Goal: Information Seeking & Learning: Find specific fact

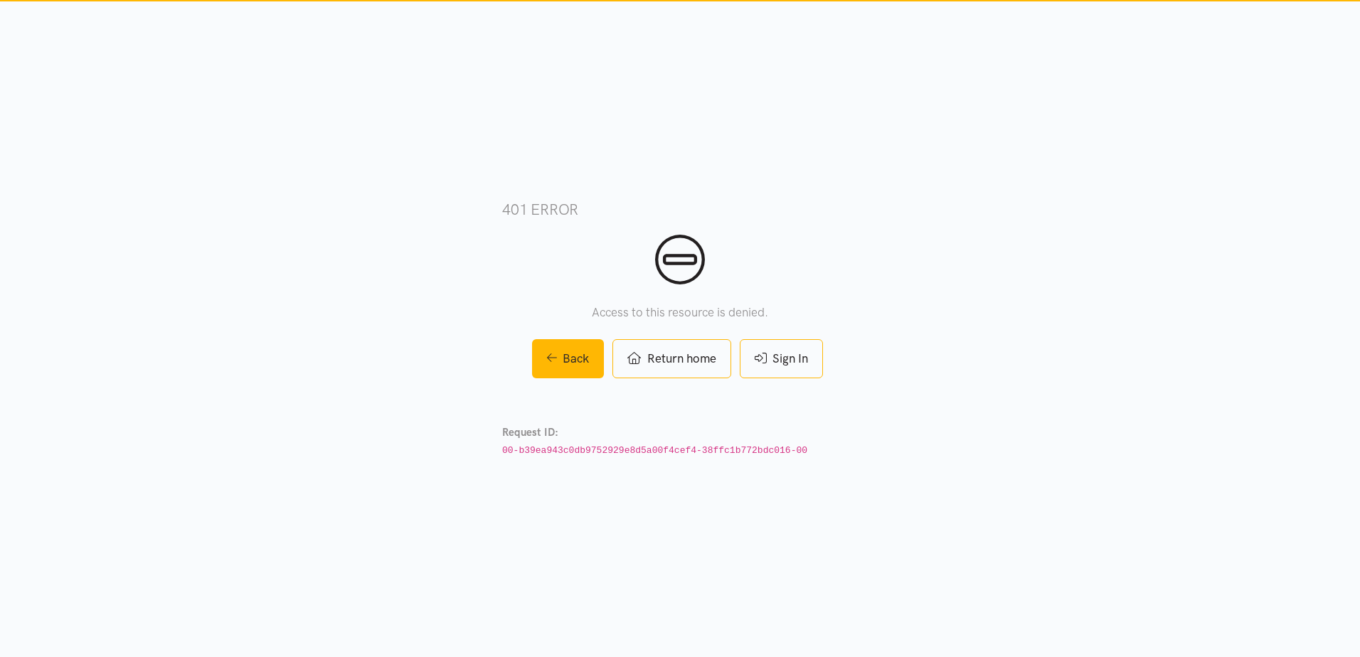
click at [804, 359] on link "Sign In" at bounding box center [781, 358] width 83 height 39
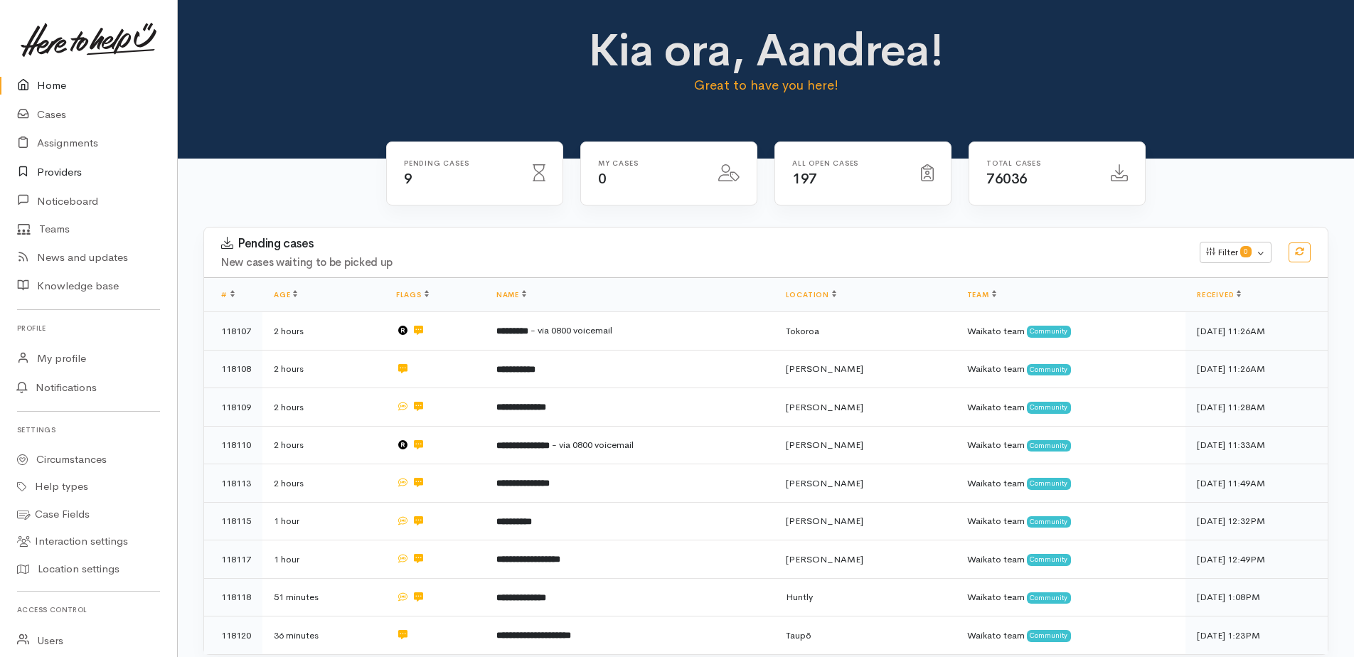
click at [75, 169] on link "Providers" at bounding box center [88, 172] width 177 height 29
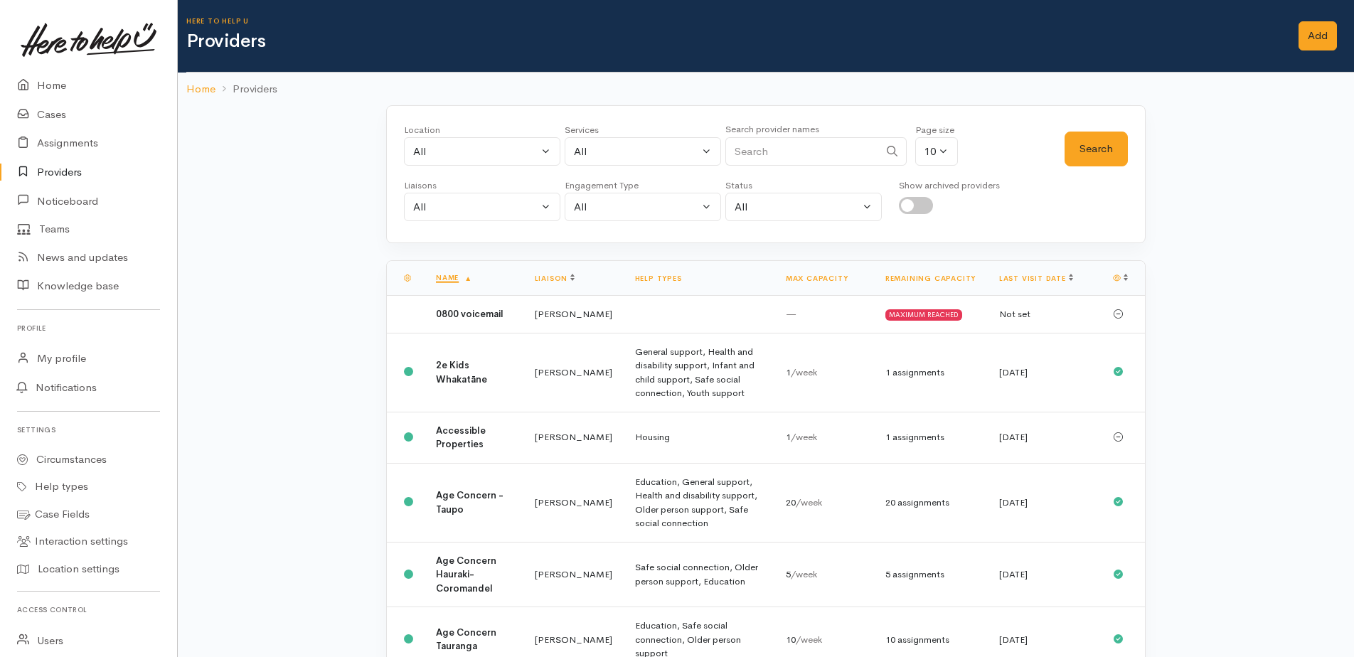
click at [787, 149] on input "Search" at bounding box center [802, 151] width 154 height 29
click at [1097, 142] on button "Search" at bounding box center [1096, 149] width 63 height 35
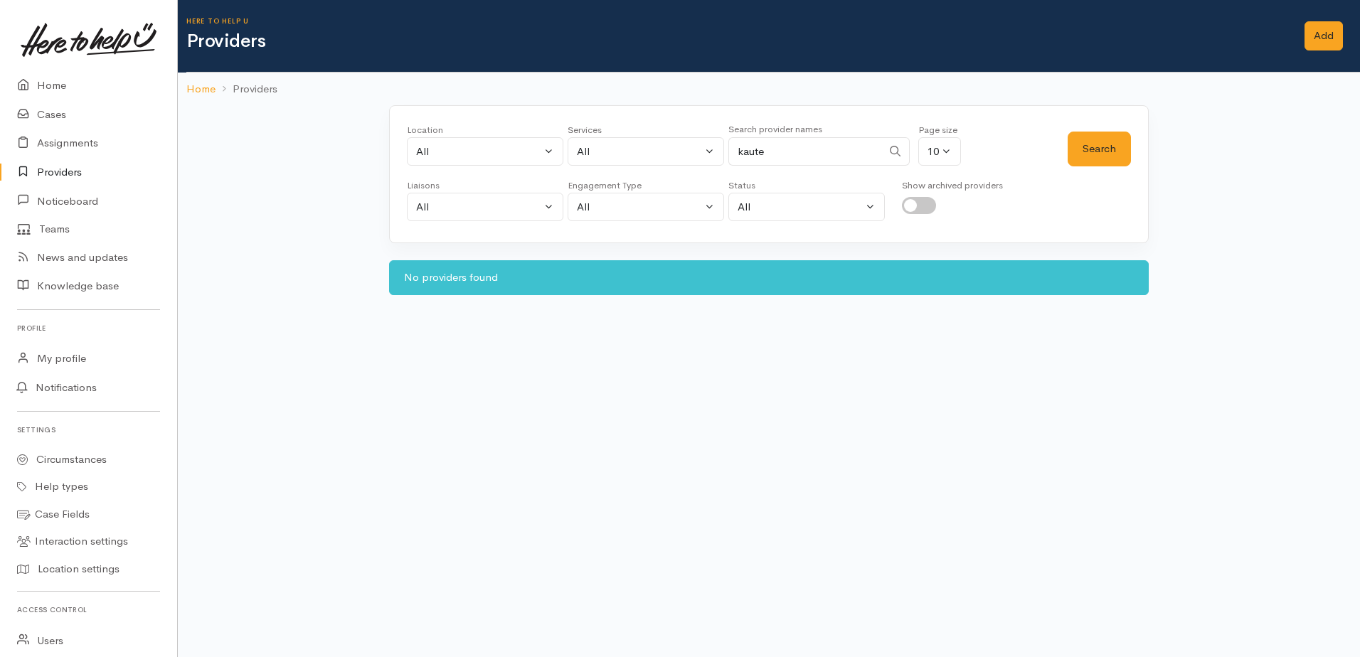
click at [777, 155] on input "kaute" at bounding box center [805, 151] width 154 height 29
drag, startPoint x: 777, startPoint y: 155, endPoint x: 738, endPoint y: 153, distance: 38.5
click at [738, 153] on input "kaute" at bounding box center [805, 151] width 154 height 29
click at [1085, 154] on button "Search" at bounding box center [1099, 149] width 63 height 35
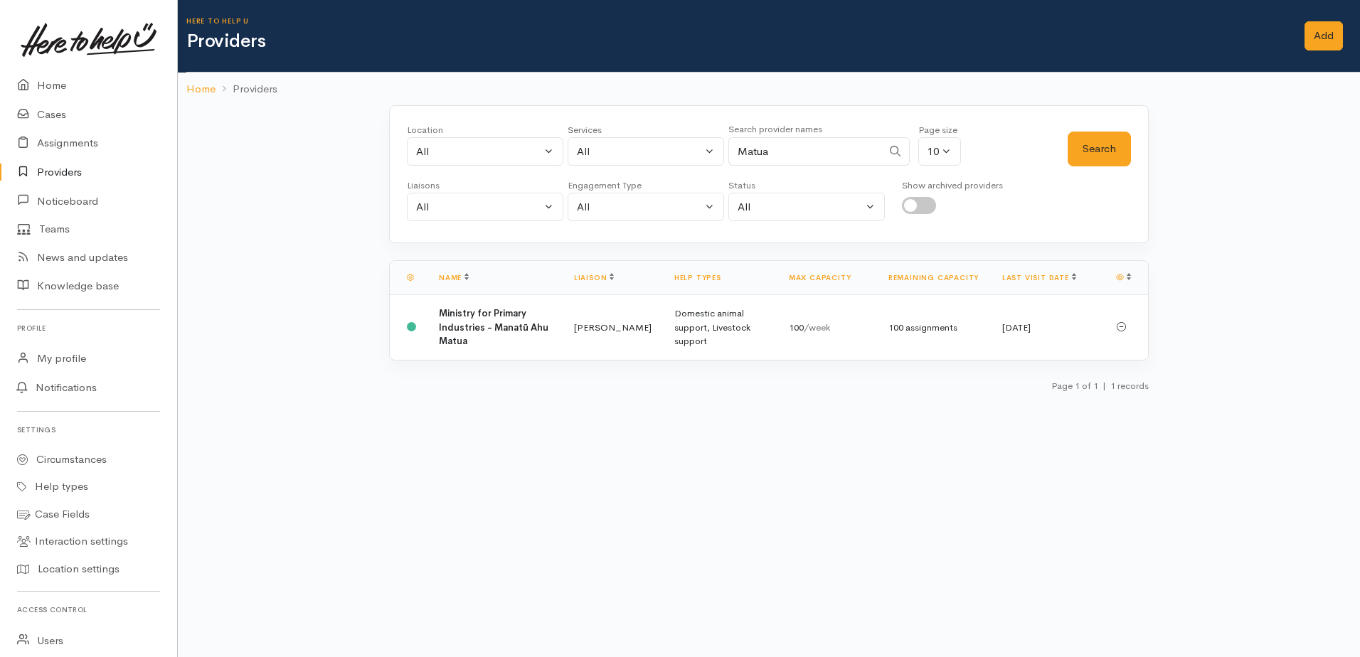
drag, startPoint x: 787, startPoint y: 150, endPoint x: 740, endPoint y: 150, distance: 47.7
click at [740, 150] on input "Matua" at bounding box center [805, 151] width 154 height 29
click at [1082, 142] on button "Search" at bounding box center [1099, 149] width 63 height 35
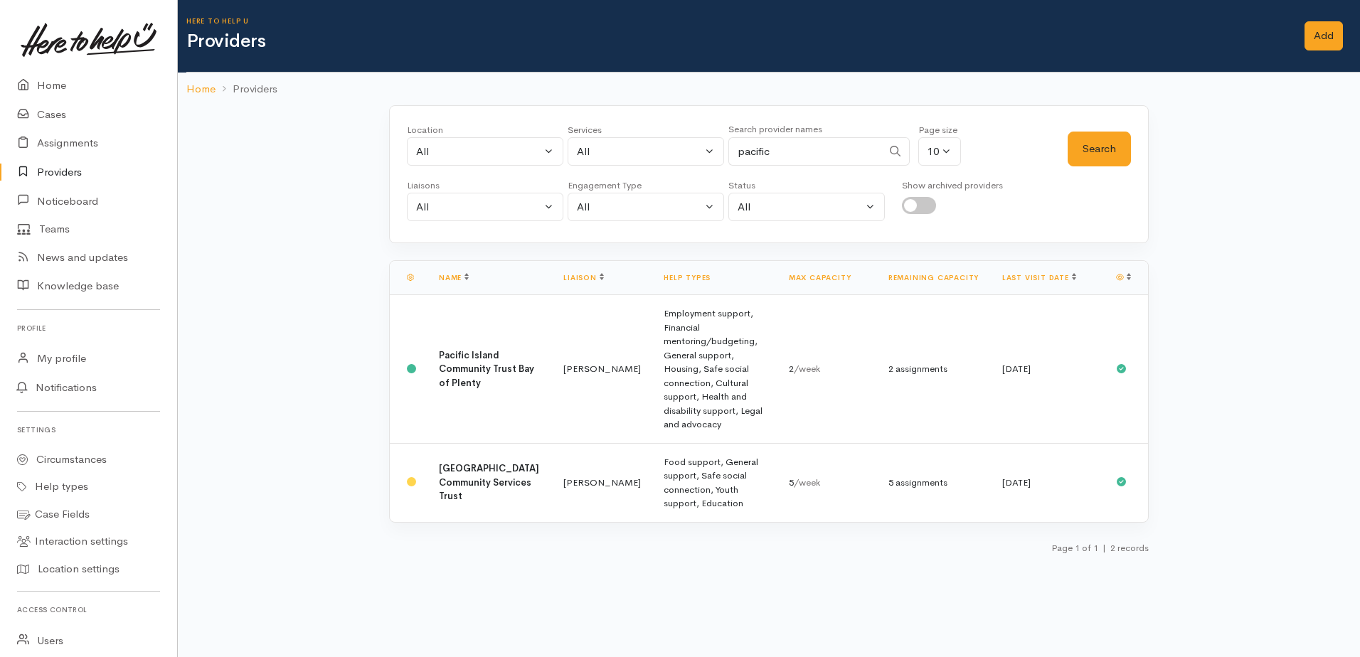
click at [790, 157] on input "pacific" at bounding box center [805, 151] width 154 height 29
drag, startPoint x: 754, startPoint y: 156, endPoint x: 787, endPoint y: 149, distance: 33.5
click at [726, 152] on div "Location All Tauranga Eastern Bay of Plenty - other Kawerau Ōhope Ōpōtiki Whaka…" at bounding box center [737, 148] width 661 height 51
click at [1115, 143] on button "Search" at bounding box center [1099, 149] width 63 height 35
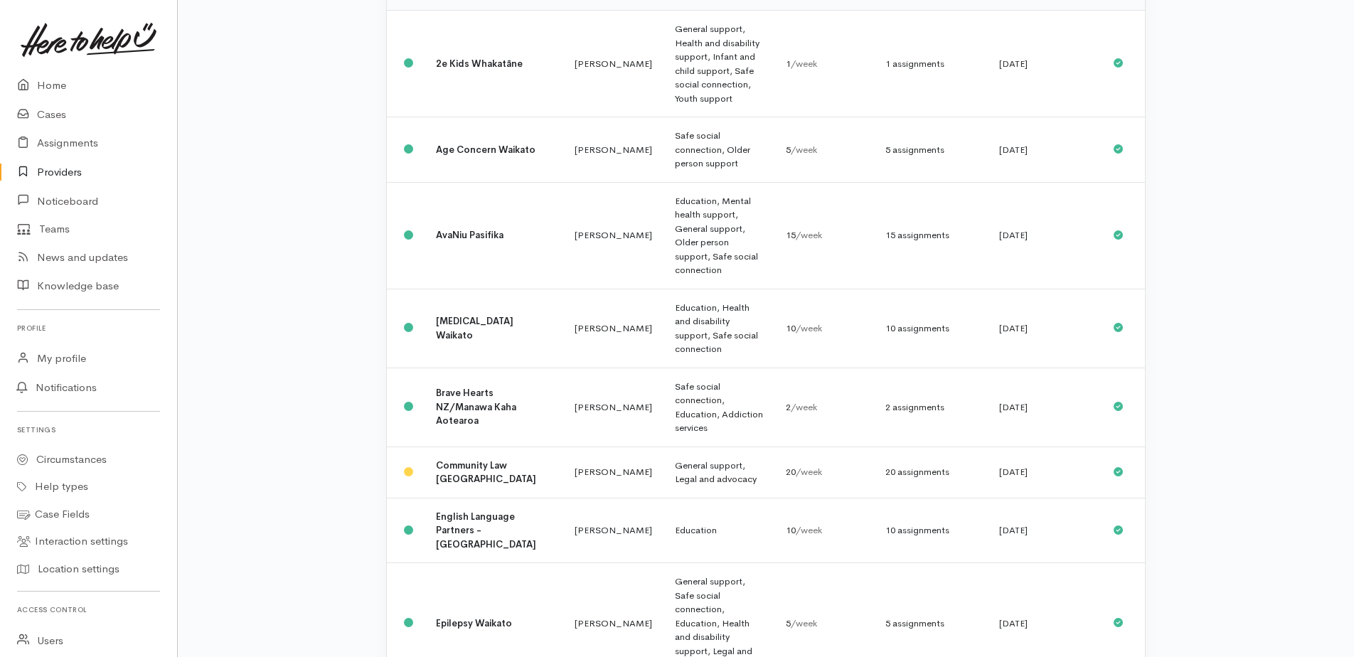
scroll to position [344, 0]
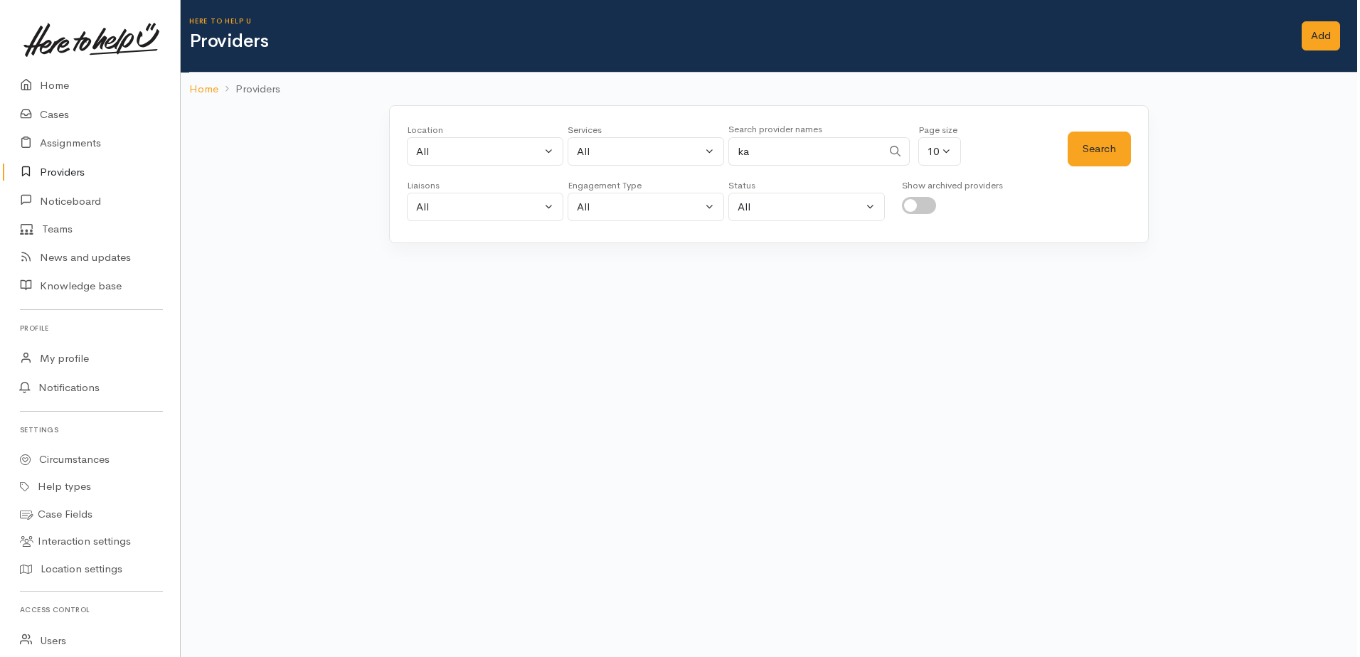
scroll to position [0, 0]
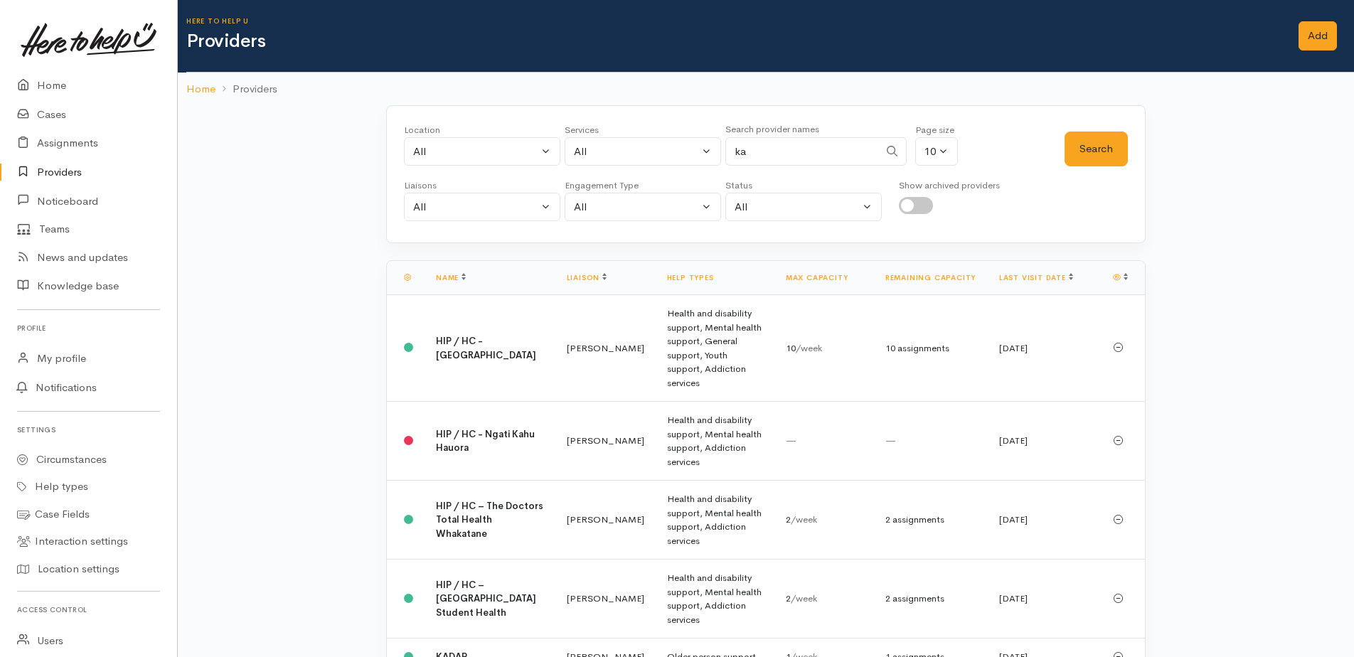
drag, startPoint x: 755, startPoint y: 151, endPoint x: 743, endPoint y: 137, distance: 18.8
click at [736, 146] on input "ka" at bounding box center [802, 151] width 154 height 29
click at [1099, 151] on button "Search" at bounding box center [1096, 149] width 63 height 35
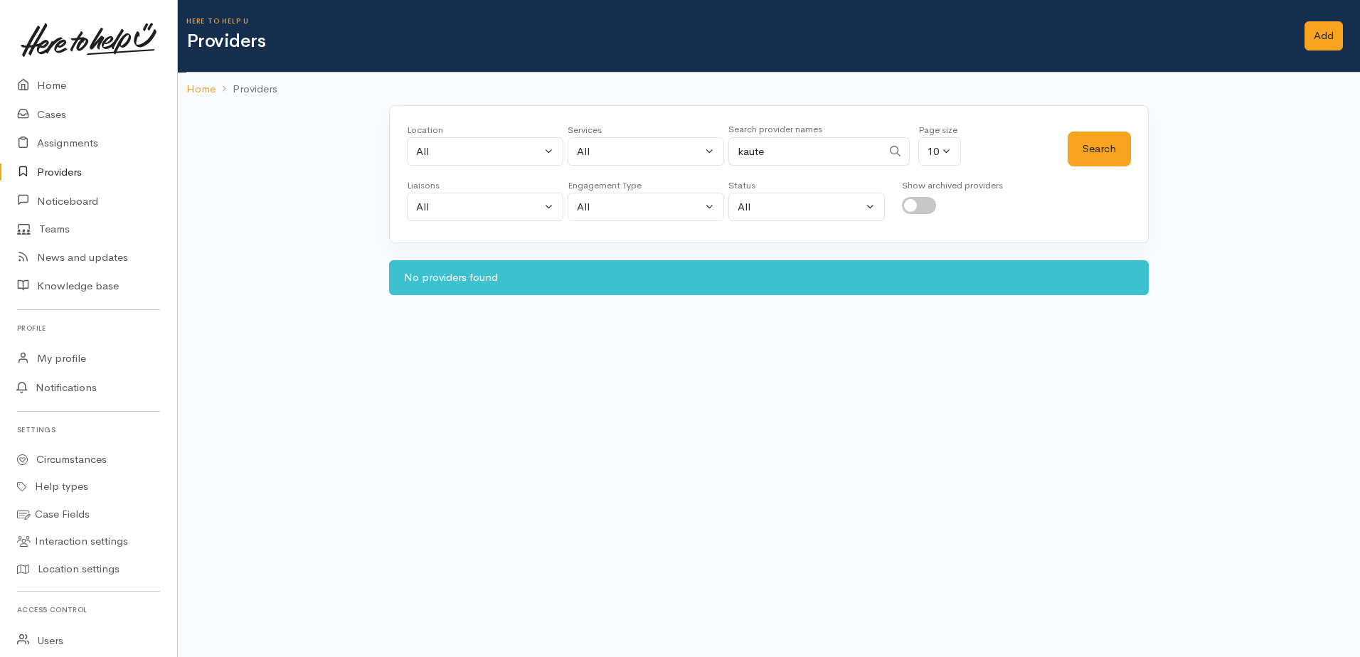
click at [788, 154] on input "kaute" at bounding box center [805, 151] width 154 height 29
drag, startPoint x: 788, startPoint y: 153, endPoint x: 721, endPoint y: 149, distance: 67.0
click at [716, 149] on div "Location All Tauranga Eastern Bay of Plenty - other Kawerau Ōhope Ōpōtiki Whaka…" at bounding box center [737, 148] width 661 height 51
type input "pasifika"
click at [1081, 141] on button "Search" at bounding box center [1099, 149] width 63 height 35
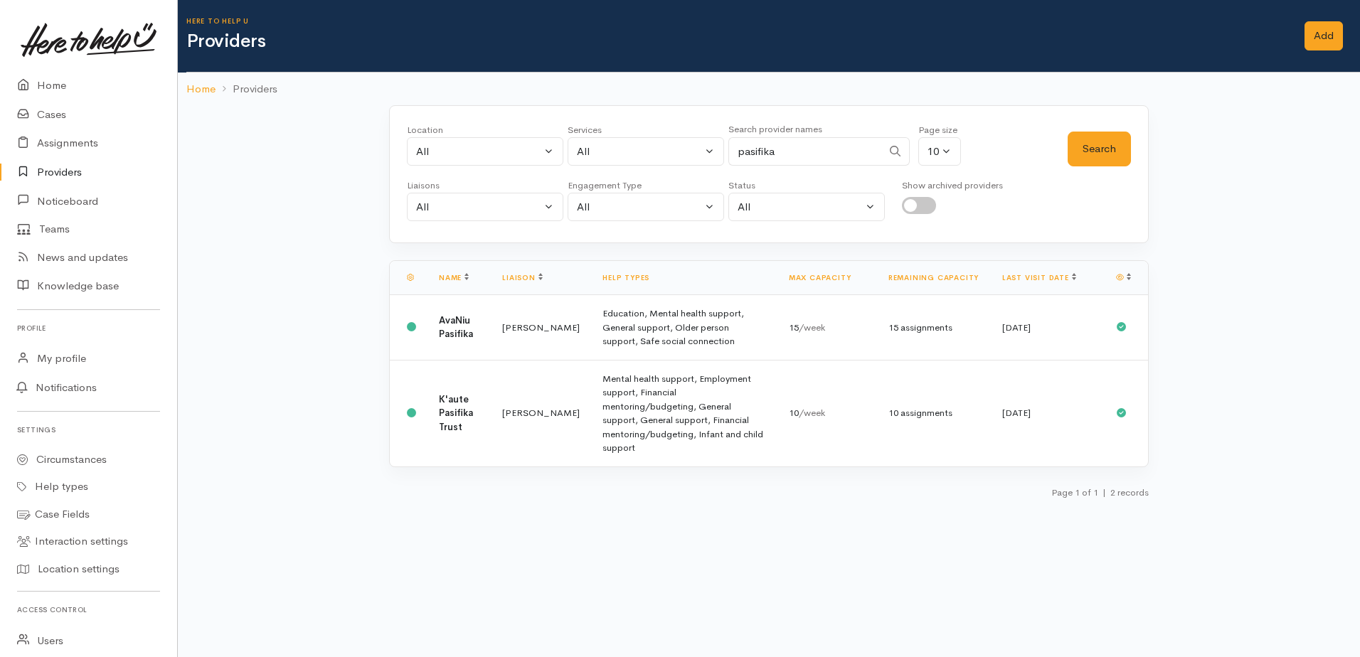
click at [721, 433] on td "Mental health support, Employment support, Financial mentoring/budgeting, Gener…" at bounding box center [684, 413] width 186 height 107
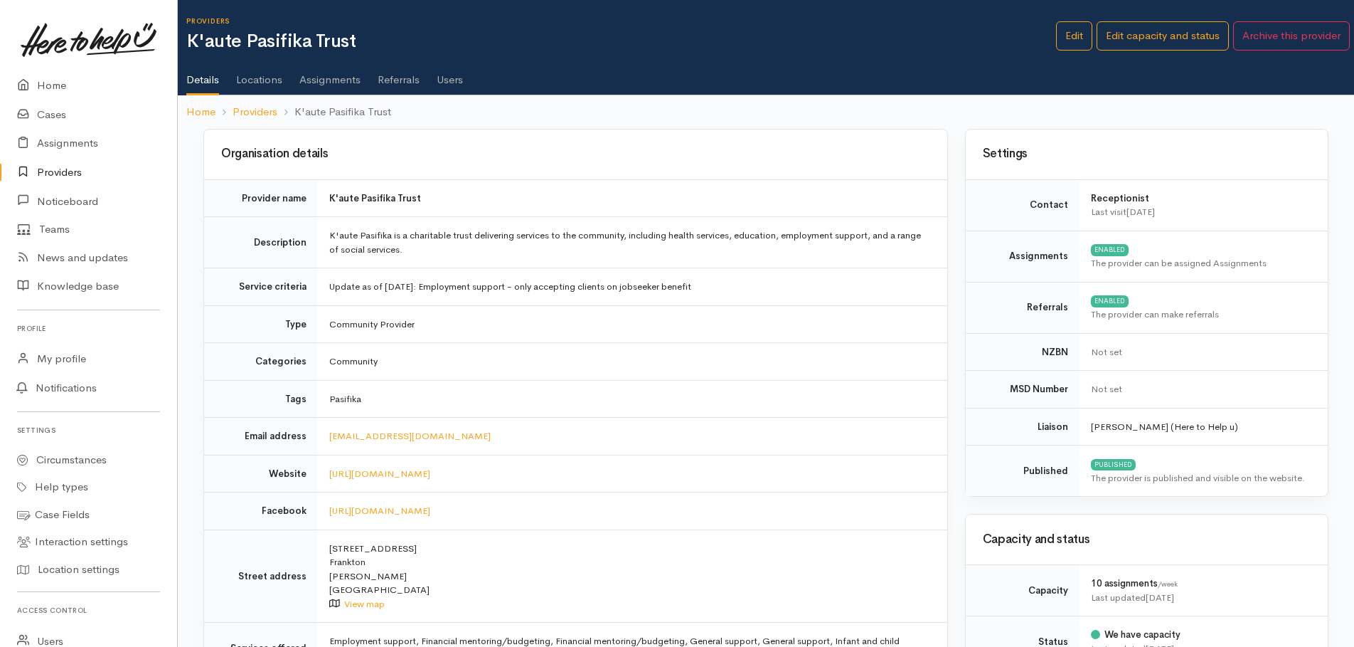
click at [459, 77] on link "Users" at bounding box center [450, 75] width 26 height 40
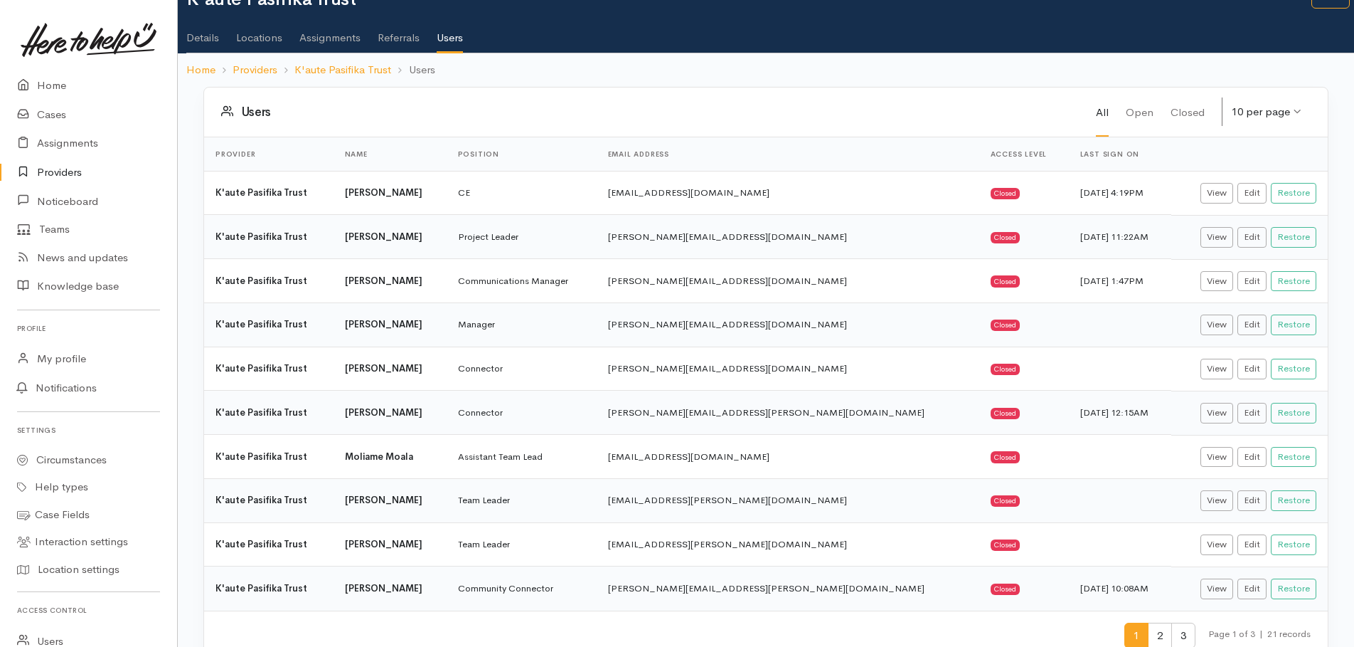
scroll to position [84, 0]
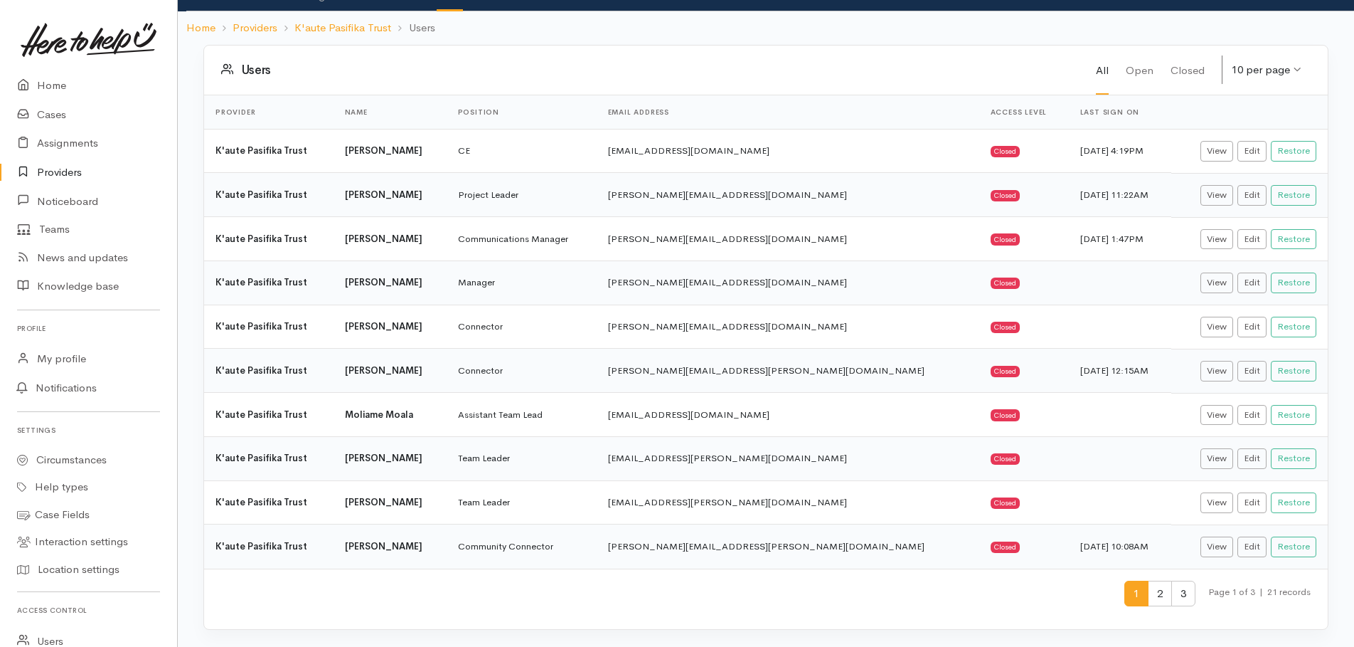
click at [1159, 597] on span "2" at bounding box center [1160, 593] width 24 height 26
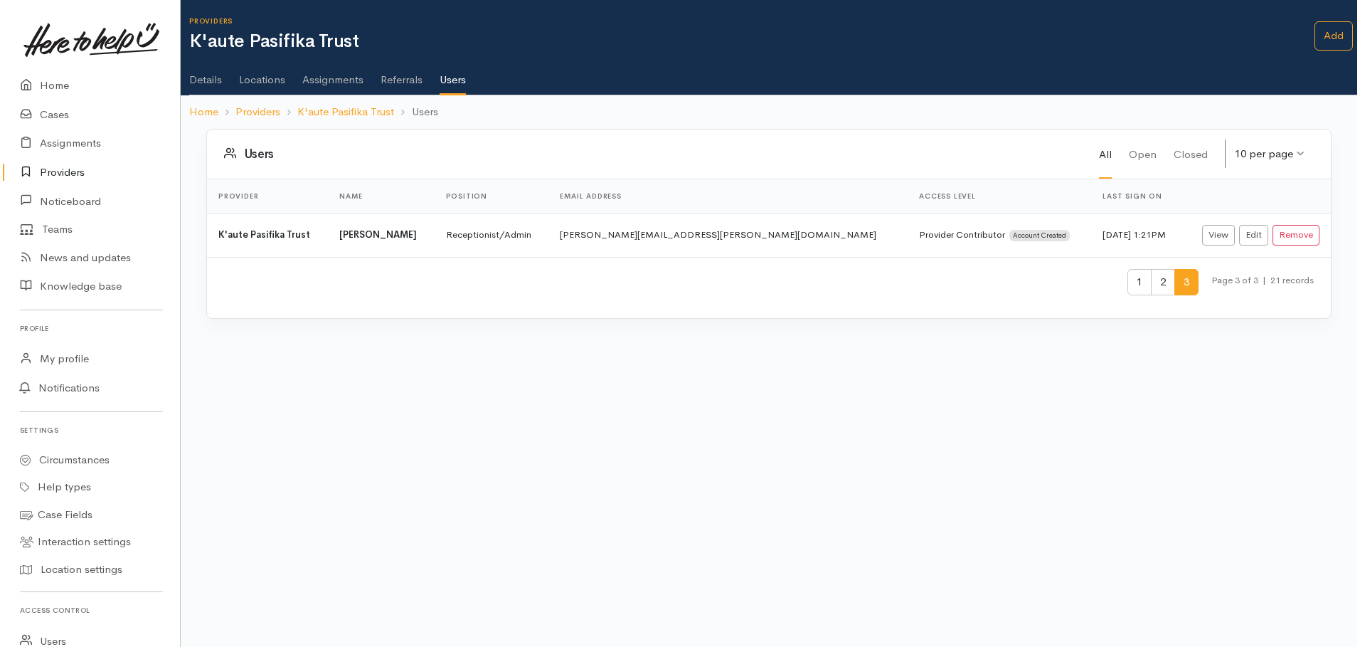
scroll to position [0, 0]
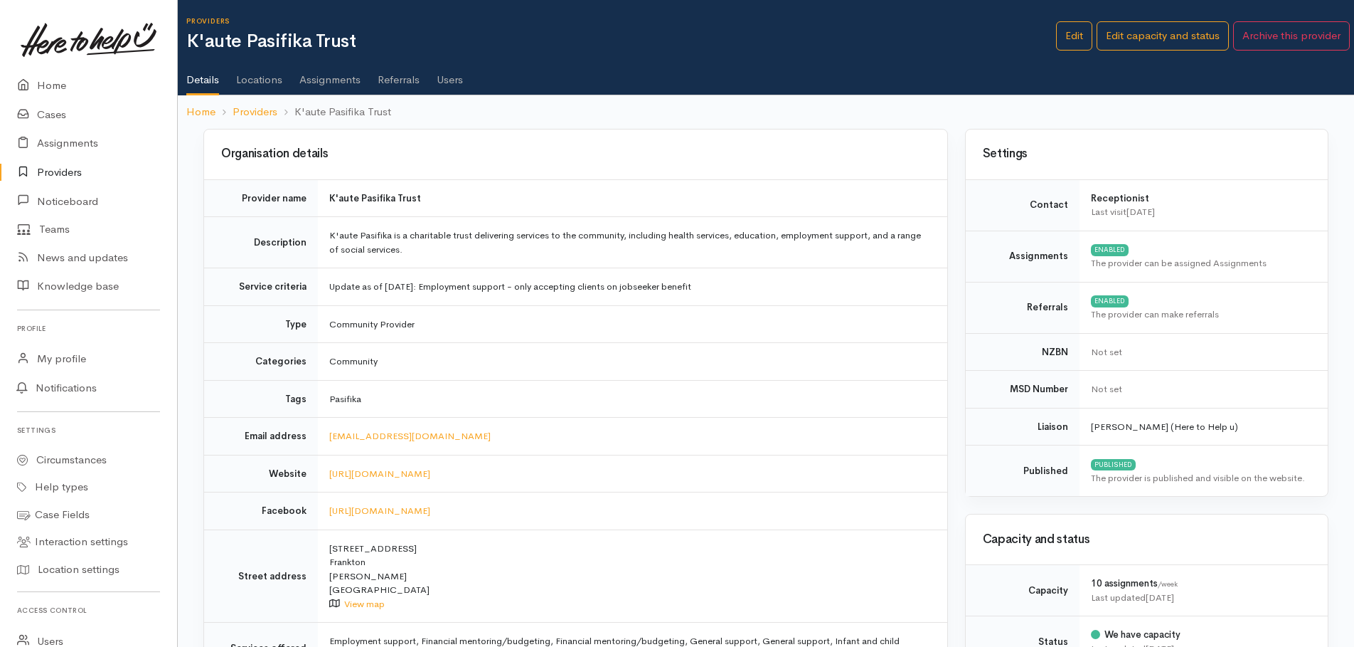
click at [54, 169] on link "Providers" at bounding box center [88, 172] width 177 height 29
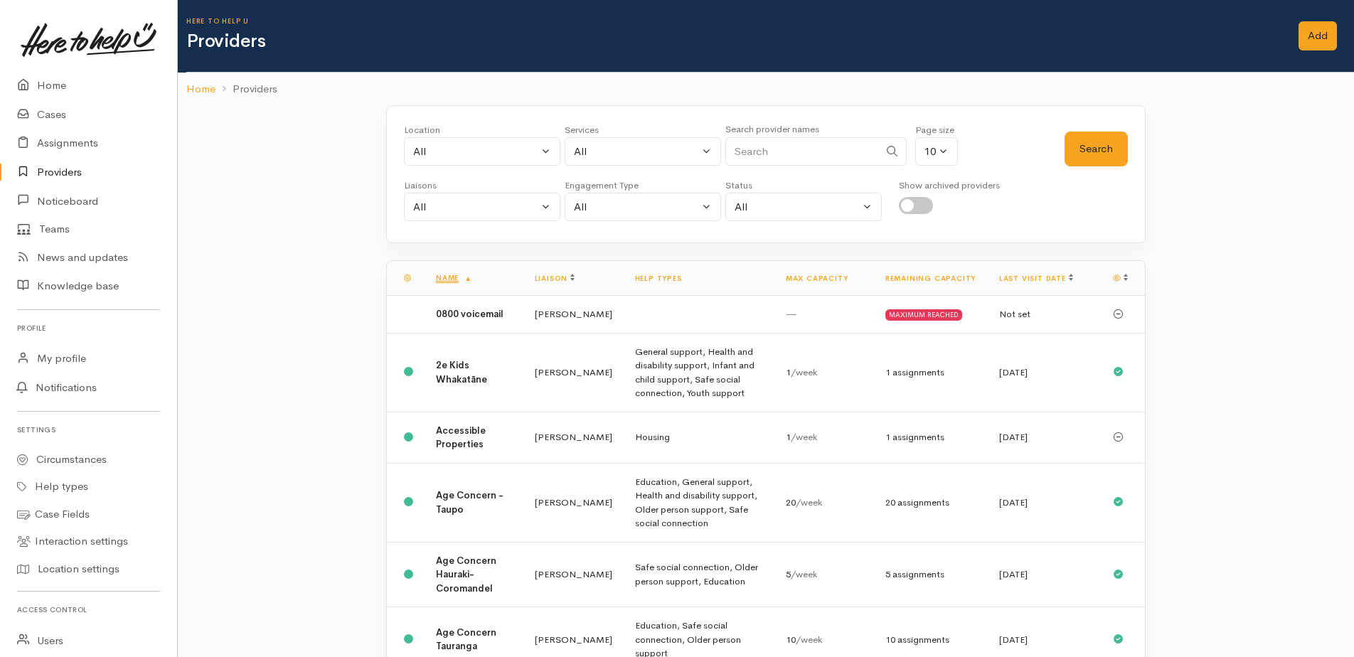
click at [757, 159] on input "Search" at bounding box center [802, 151] width 154 height 29
click at [1108, 146] on button "Search" at bounding box center [1096, 149] width 63 height 35
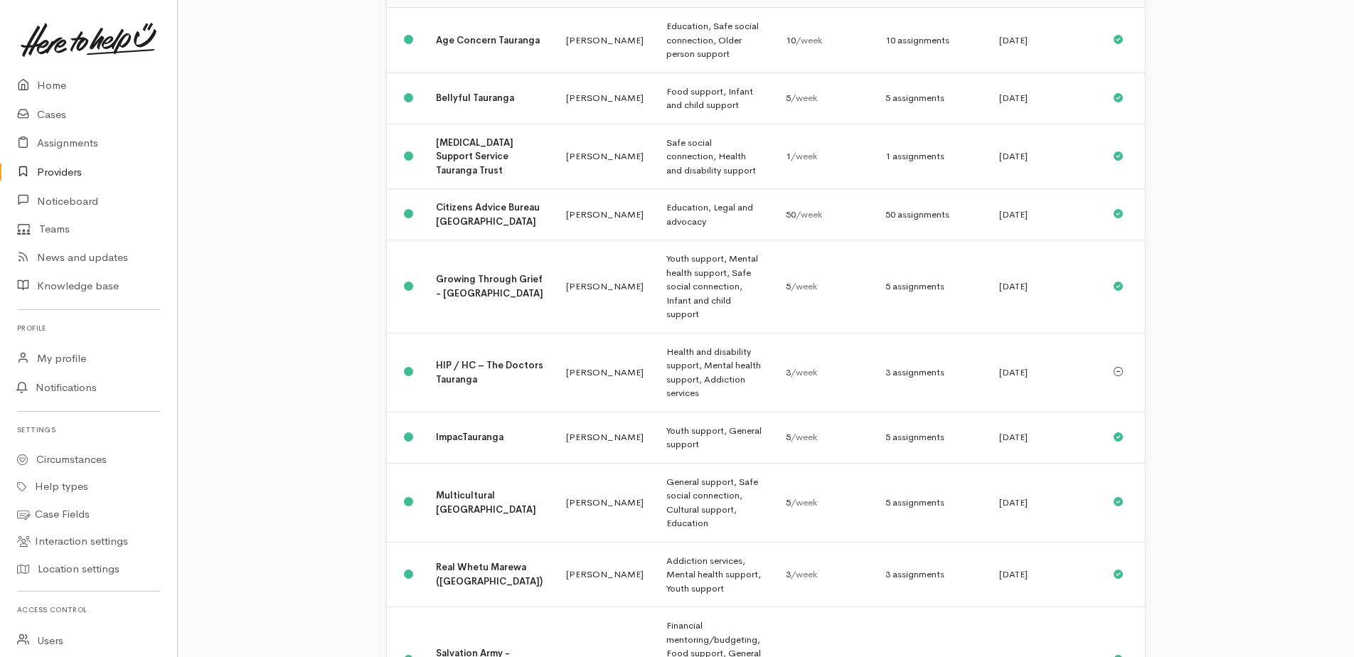
scroll to position [288, 0]
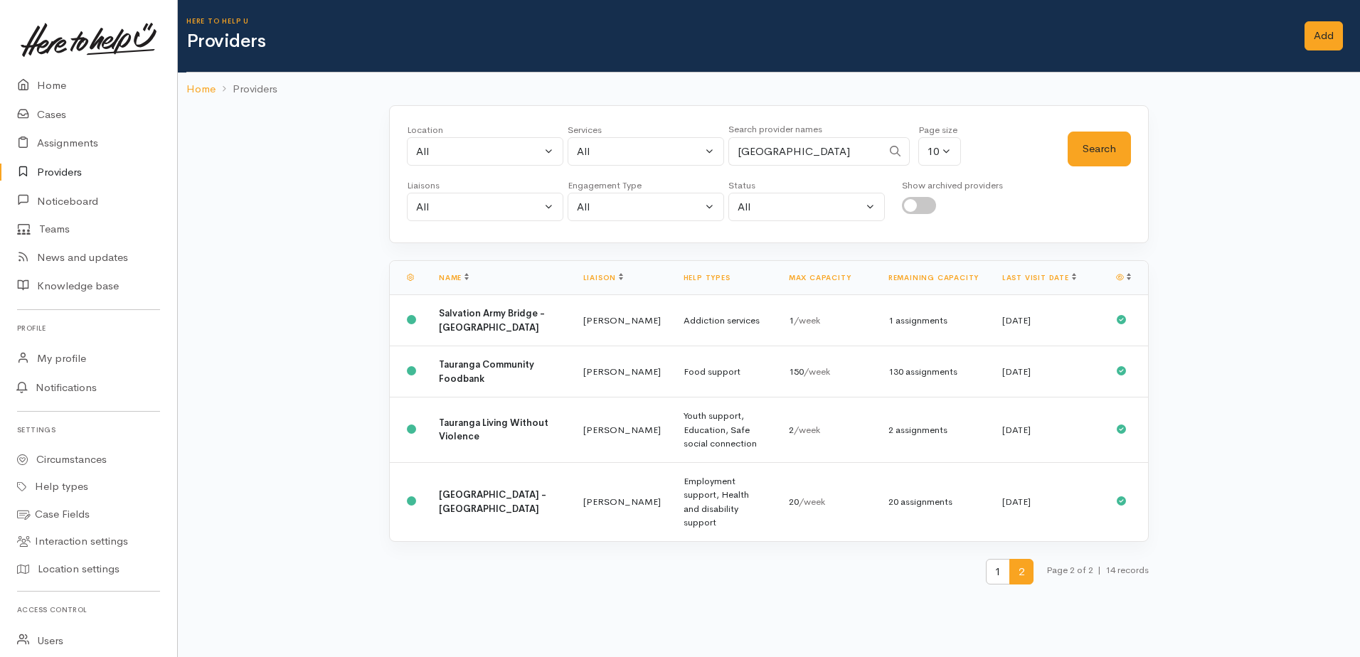
drag, startPoint x: 815, startPoint y: 161, endPoint x: 734, endPoint y: 150, distance: 81.8
click at [733, 151] on input "tauranga" at bounding box center [805, 151] width 154 height 29
click at [1117, 150] on button "Search" at bounding box center [1099, 149] width 63 height 35
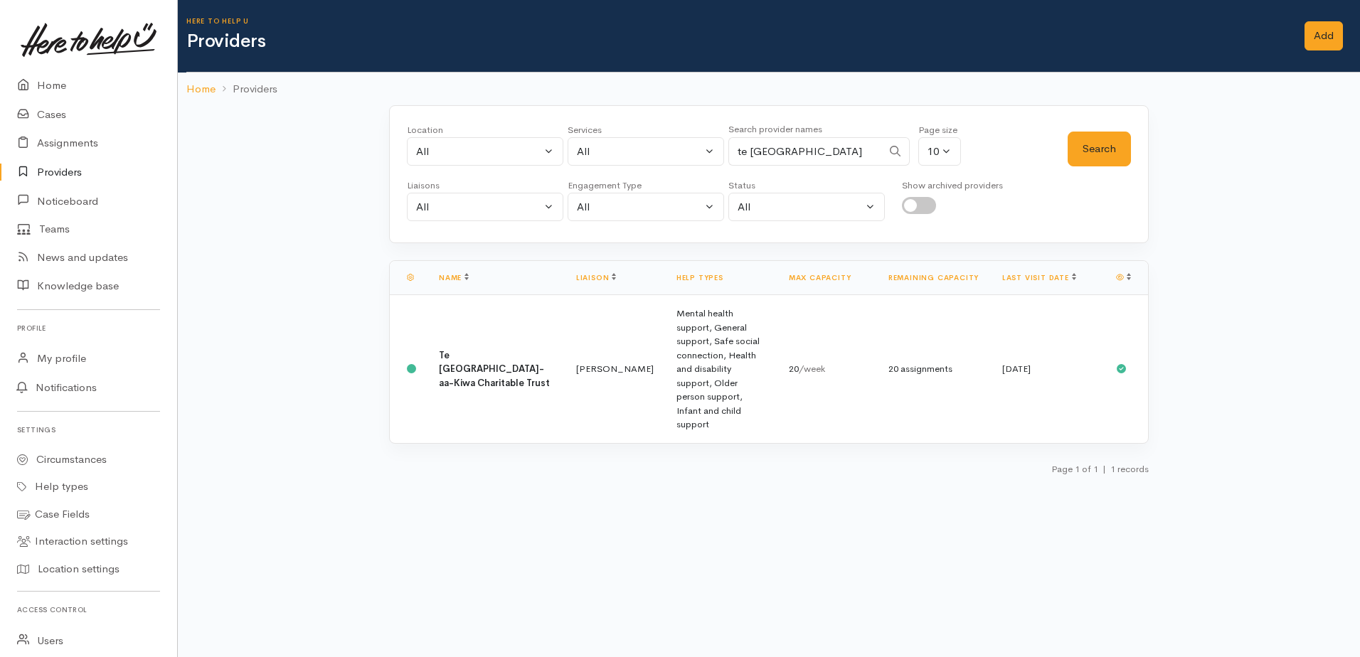
drag, startPoint x: 784, startPoint y: 149, endPoint x: 733, endPoint y: 144, distance: 50.7
click at [732, 145] on input "te nga" at bounding box center [805, 151] width 154 height 29
click at [1111, 152] on button "Search" at bounding box center [1099, 149] width 63 height 35
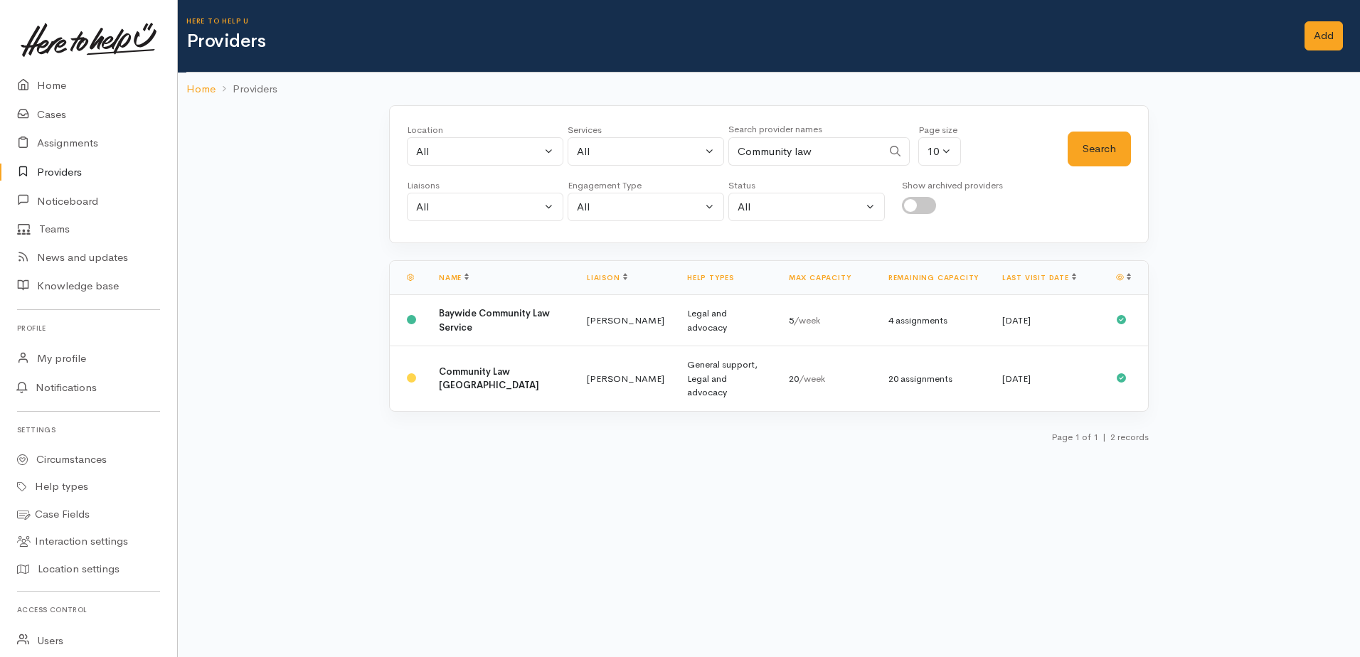
drag, startPoint x: 828, startPoint y: 154, endPoint x: 740, endPoint y: 147, distance: 88.4
click at [736, 152] on input "Community law" at bounding box center [805, 151] width 154 height 29
click at [1118, 154] on button "Search" at bounding box center [1099, 149] width 63 height 35
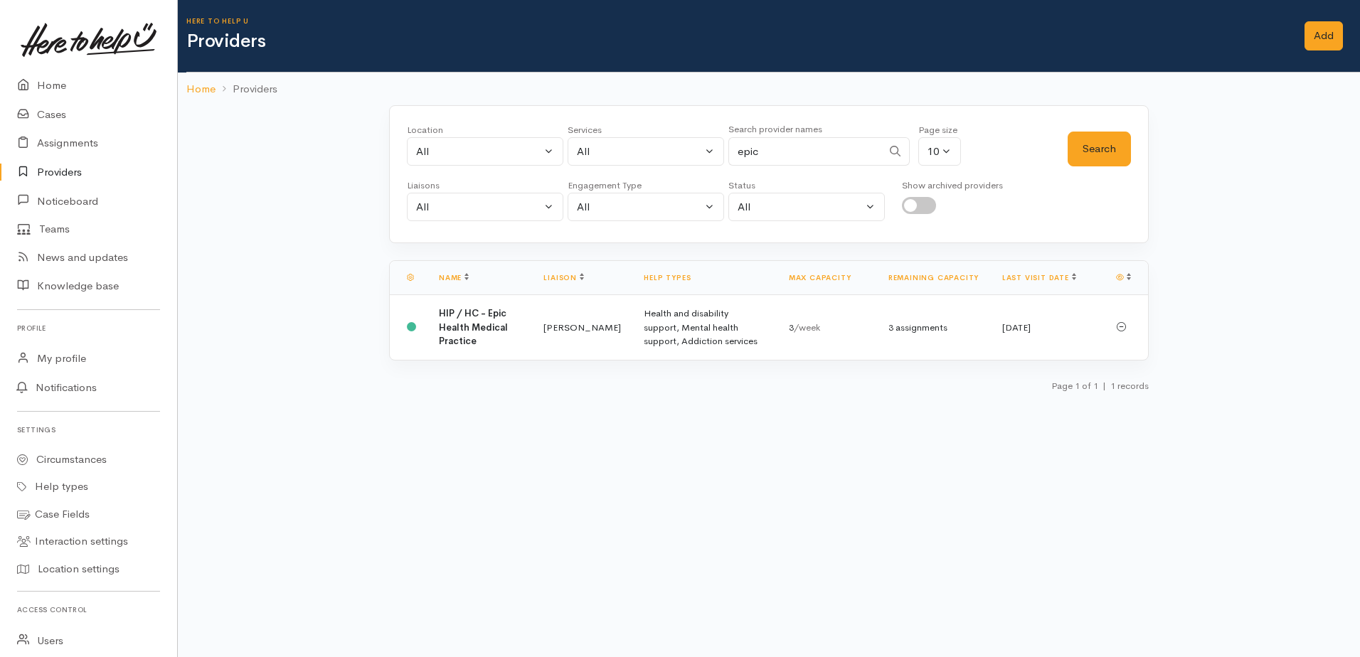
click at [783, 149] on input "epic" at bounding box center [805, 151] width 154 height 29
drag, startPoint x: 782, startPoint y: 151, endPoint x: 733, endPoint y: 145, distance: 49.5
click at [730, 151] on input "epic" at bounding box center [805, 151] width 154 height 29
click at [1099, 145] on button "Search" at bounding box center [1099, 149] width 63 height 35
click at [736, 147] on input "girven" at bounding box center [805, 151] width 154 height 29
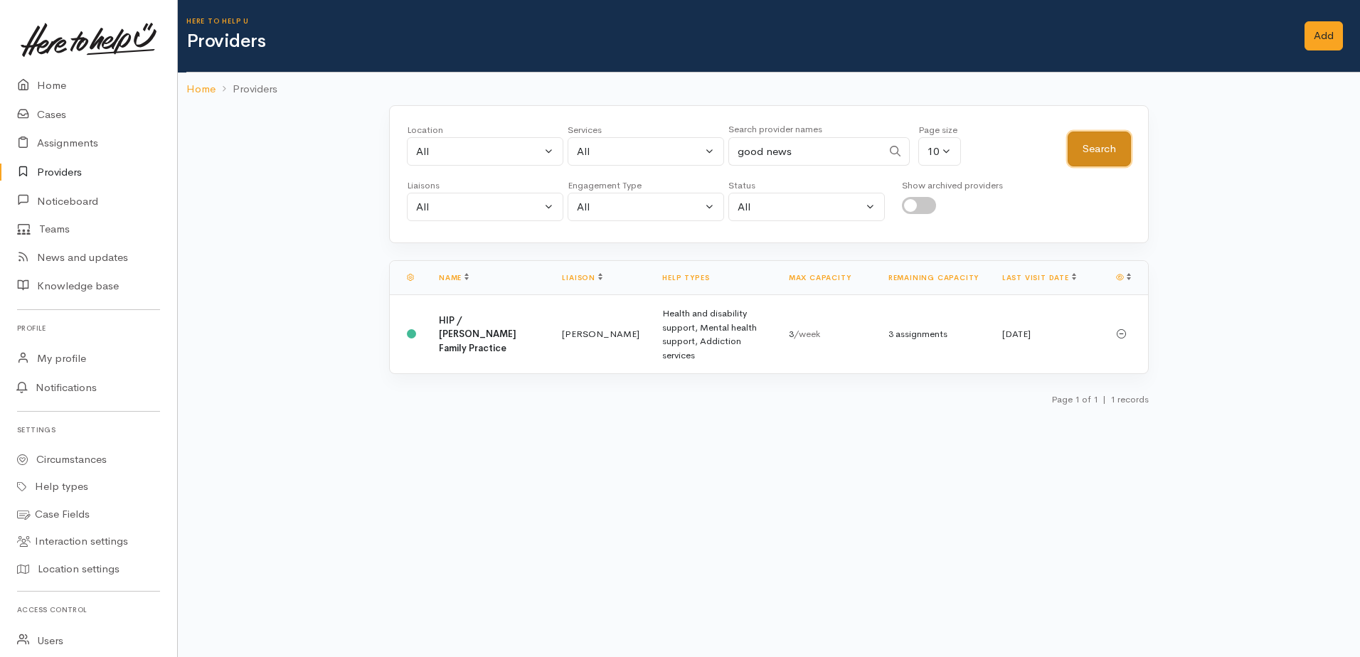
click at [1107, 141] on button "Search" at bounding box center [1099, 149] width 63 height 35
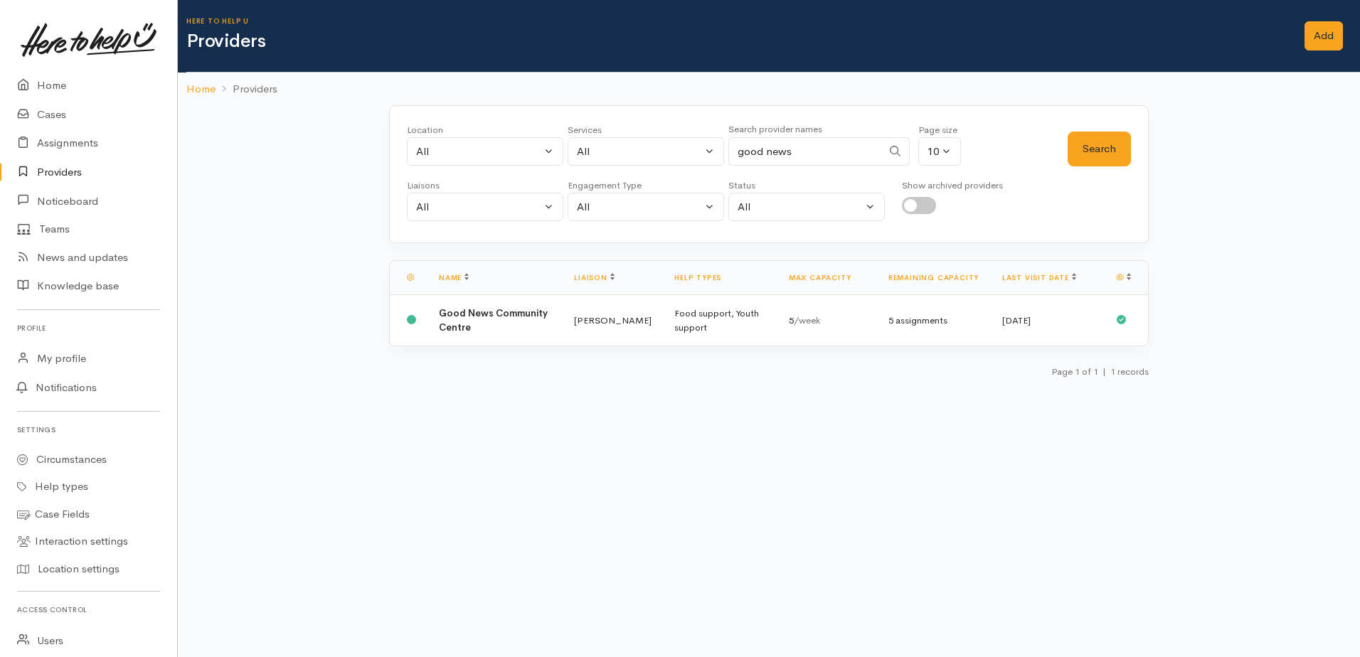
drag, startPoint x: 805, startPoint y: 149, endPoint x: 737, endPoint y: 147, distance: 68.3
click at [736, 147] on input "good news" at bounding box center [805, 151] width 154 height 29
click at [1120, 140] on button "Search" at bounding box center [1099, 149] width 63 height 35
drag, startPoint x: 827, startPoint y: 151, endPoint x: 710, endPoint y: 151, distance: 117.4
click at [710, 151] on div "Location All Tauranga Eastern Bay of Plenty - other Kawerau Ōhope Ōpōtiki Whaka…" at bounding box center [737, 148] width 661 height 51
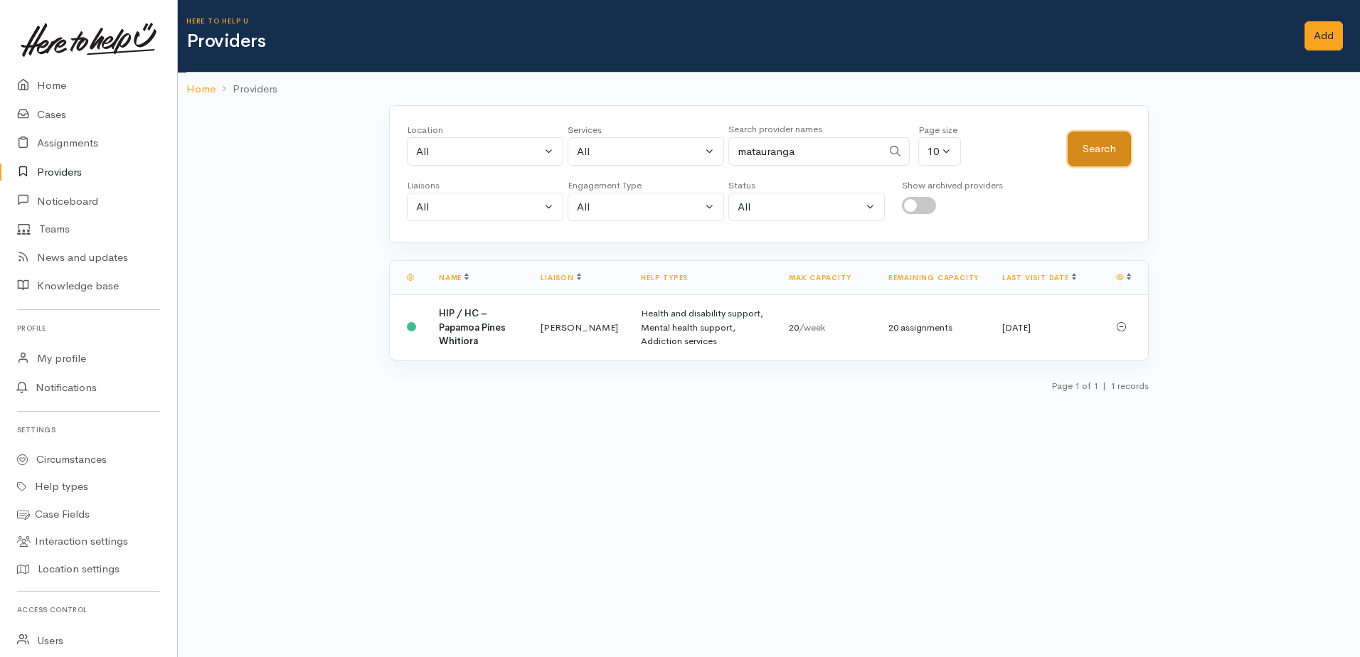
click at [1124, 155] on button "Search" at bounding box center [1099, 149] width 63 height 35
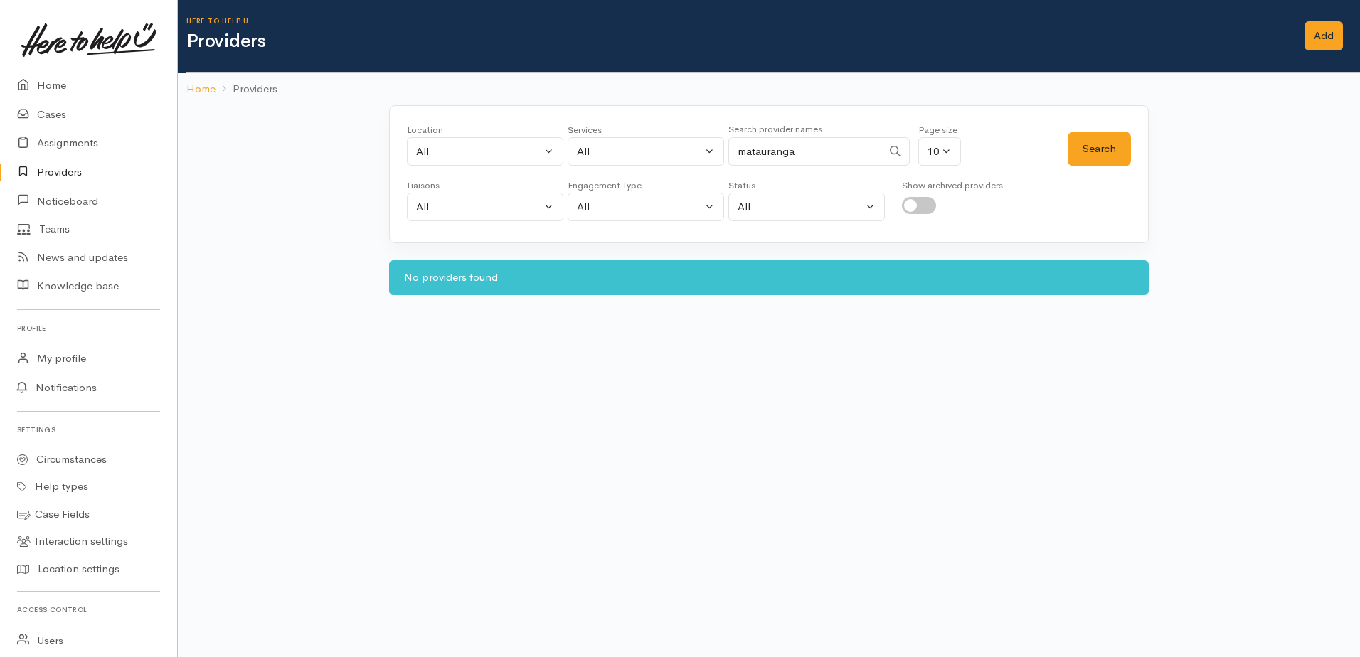
drag, startPoint x: 758, startPoint y: 149, endPoint x: 728, endPoint y: 148, distance: 29.9
click at [728, 148] on input "matauranga" at bounding box center [805, 151] width 154 height 29
click at [1090, 147] on button "Search" at bounding box center [1099, 149] width 63 height 35
click at [802, 149] on input "te ngakaau" at bounding box center [805, 151] width 154 height 29
click at [1105, 147] on button "Search" at bounding box center [1099, 149] width 63 height 35
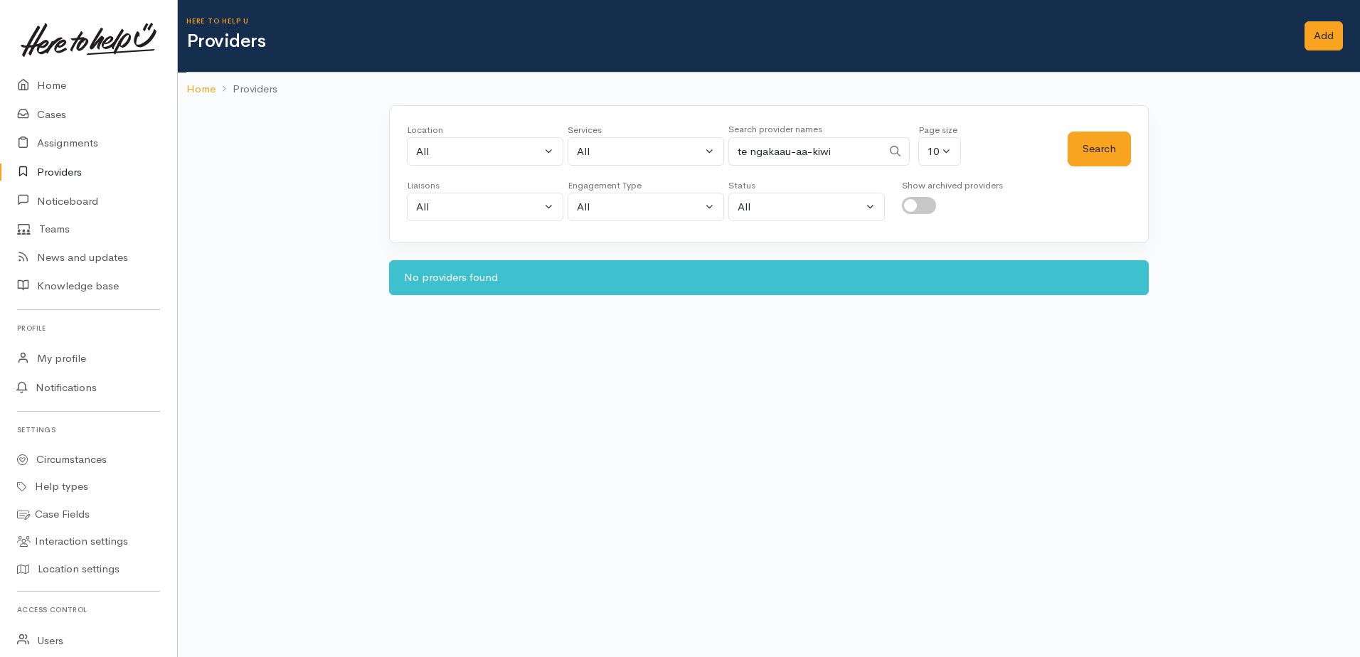
drag, startPoint x: 748, startPoint y: 154, endPoint x: 735, endPoint y: 145, distance: 16.4
click at [735, 146] on input "te ngakaau-aa-kiwi" at bounding box center [805, 151] width 154 height 29
click at [1132, 149] on div "Location All Tauranga Eastern Bay of Plenty - other Kawerau Ōhope Ōpōtiki Whaka…" at bounding box center [769, 174] width 760 height 138
click at [1117, 148] on button "Search" at bounding box center [1099, 149] width 63 height 35
drag, startPoint x: 822, startPoint y: 151, endPoint x: 728, endPoint y: 145, distance: 94.8
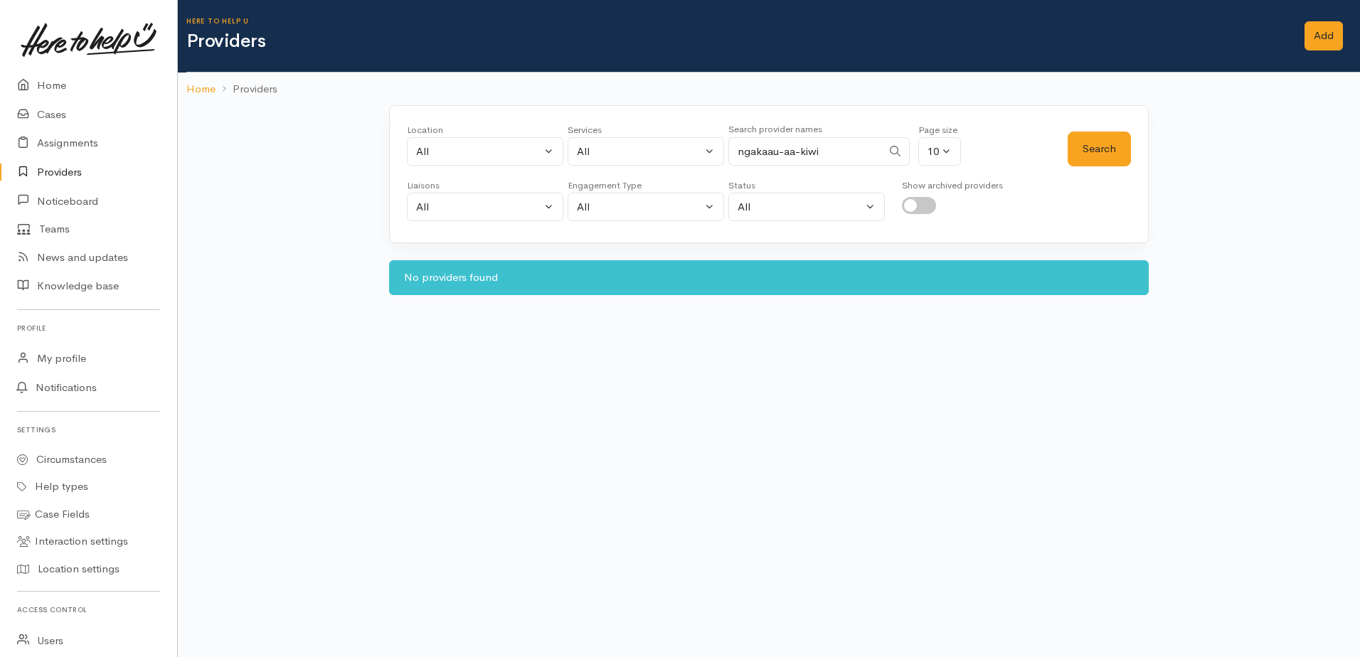
click at [728, 145] on div "Location All Tauranga Eastern Bay of Plenty - other Kawerau Ōhope Ōpōtiki Whaka…" at bounding box center [737, 148] width 661 height 51
click at [1094, 156] on button "Search" at bounding box center [1099, 149] width 63 height 35
click at [817, 154] on input "Te Ngakaua" at bounding box center [805, 151] width 154 height 29
click at [1120, 143] on button "Search" at bounding box center [1099, 149] width 63 height 35
click at [830, 144] on input "Te Ngakauakiwi" at bounding box center [805, 151] width 154 height 29
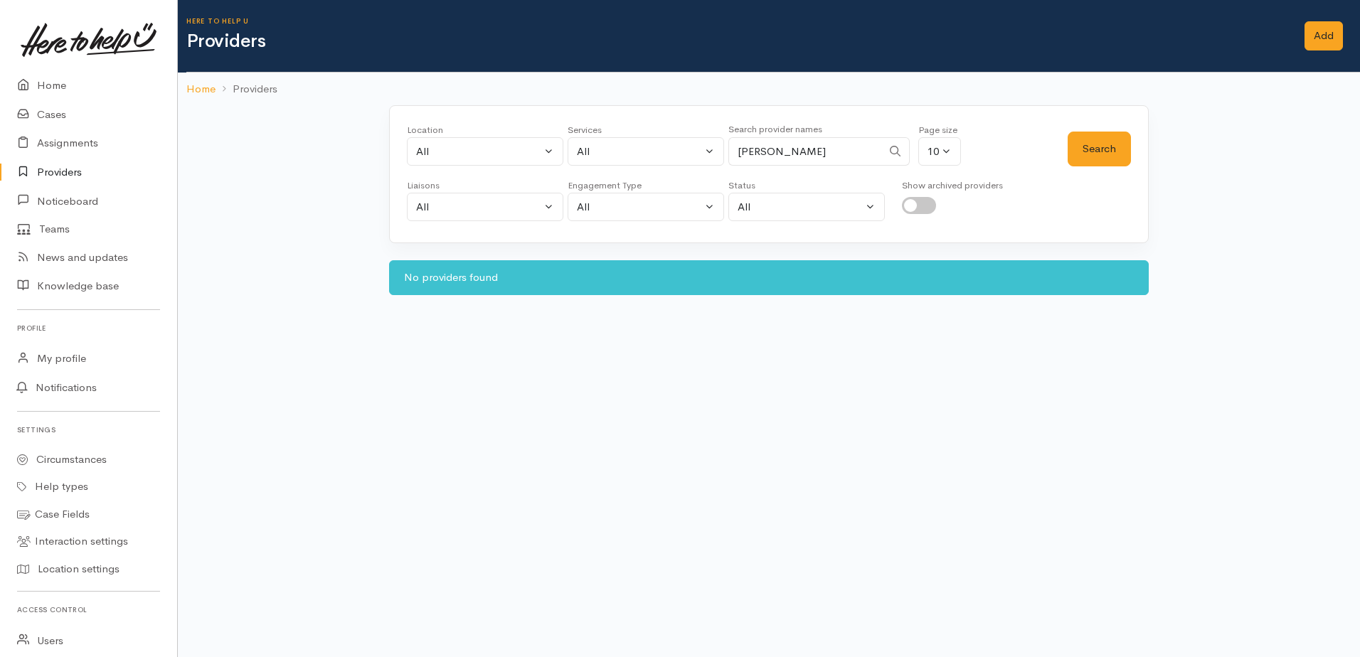
drag, startPoint x: 822, startPoint y: 147, endPoint x: 751, endPoint y: 147, distance: 71.1
click at [751, 147] on input "Te Ngakauakiwi" at bounding box center [805, 151] width 154 height 29
click at [1100, 152] on button "Search" at bounding box center [1099, 149] width 63 height 35
drag, startPoint x: 822, startPoint y: 155, endPoint x: 735, endPoint y: 151, distance: 86.9
click at [735, 151] on input "Te Whare Kohonga" at bounding box center [805, 151] width 154 height 29
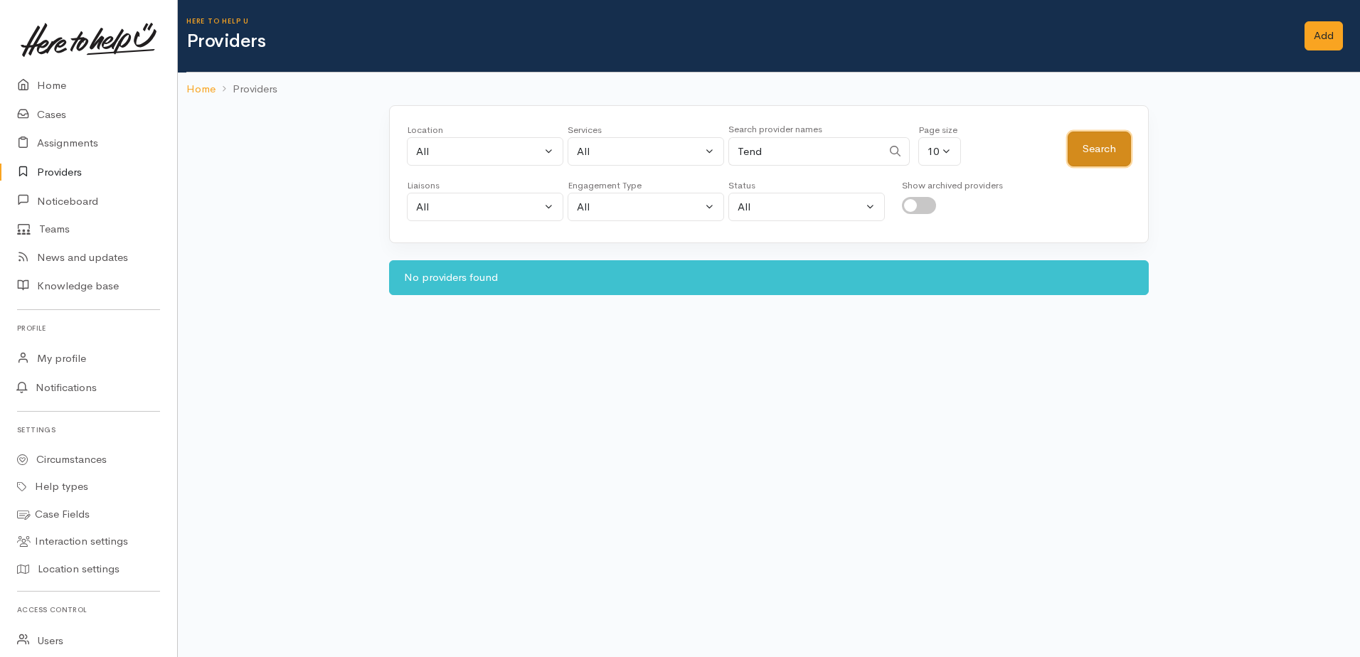
click at [1105, 149] on button "Search" at bounding box center [1099, 149] width 63 height 35
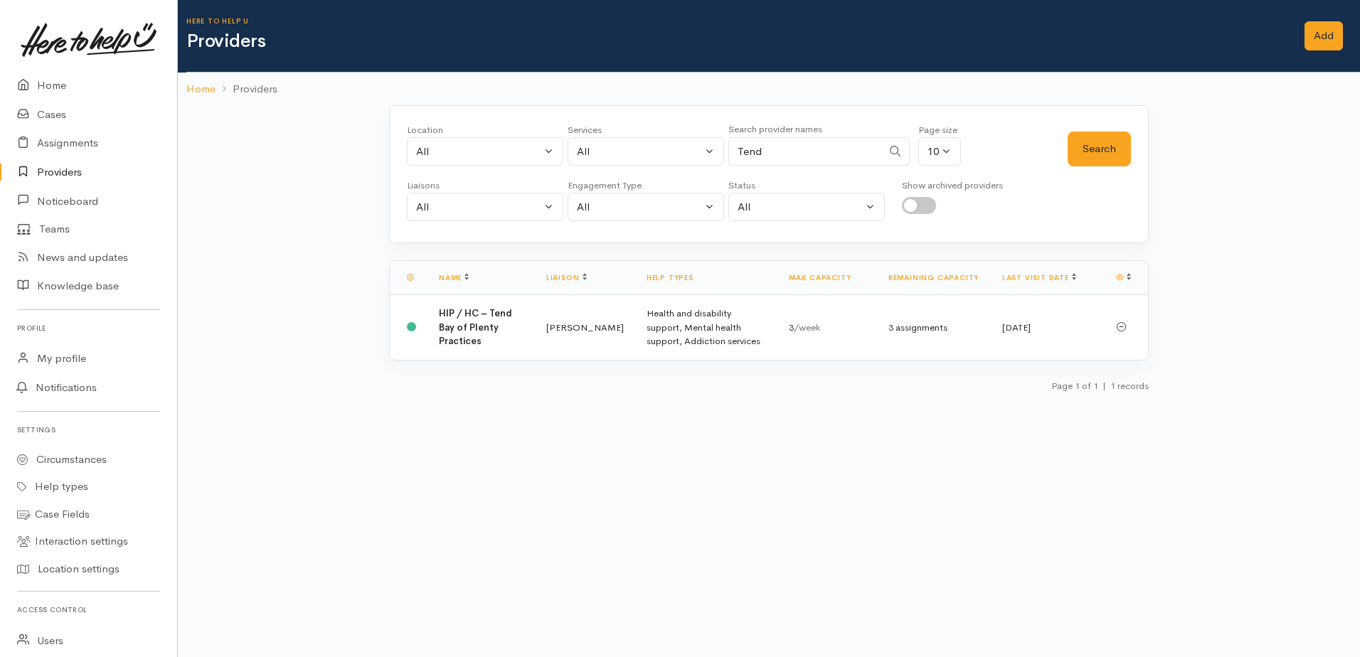
drag, startPoint x: 777, startPoint y: 144, endPoint x: 740, endPoint y: 134, distance: 38.3
click at [737, 139] on input "Tend" at bounding box center [805, 151] width 154 height 29
click at [1092, 144] on button "Search" at bounding box center [1099, 149] width 63 height 35
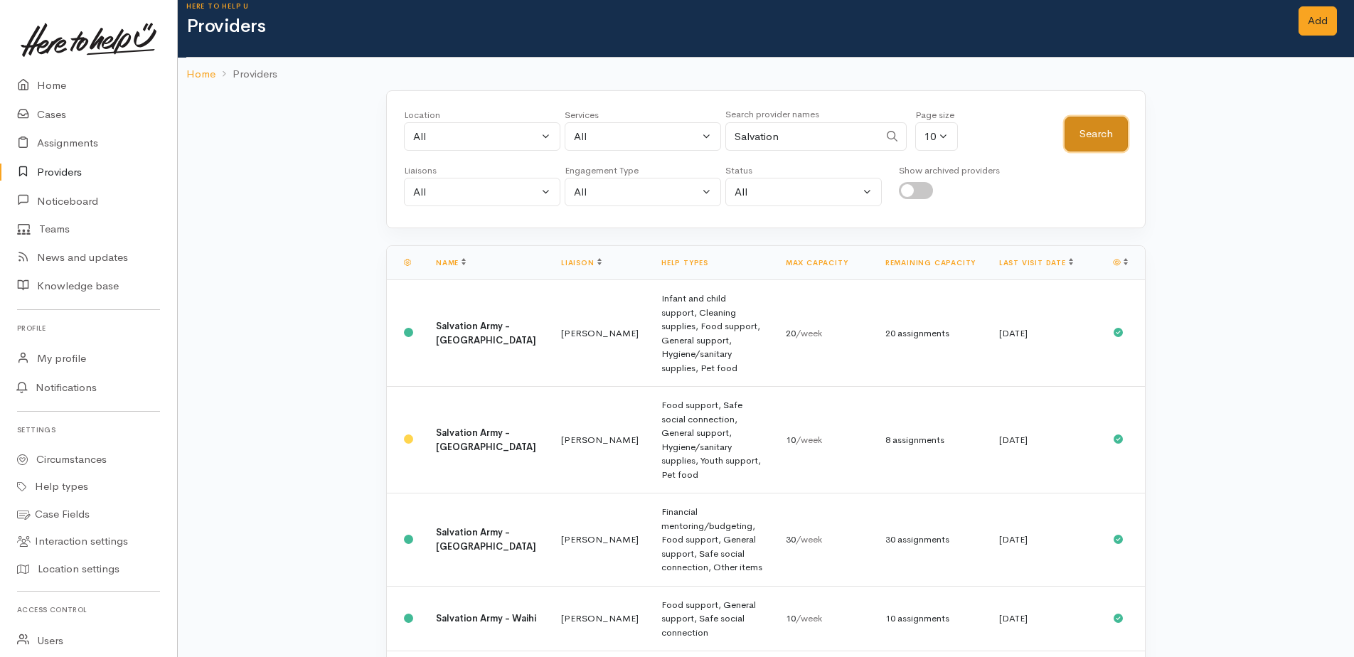
scroll to position [19, 0]
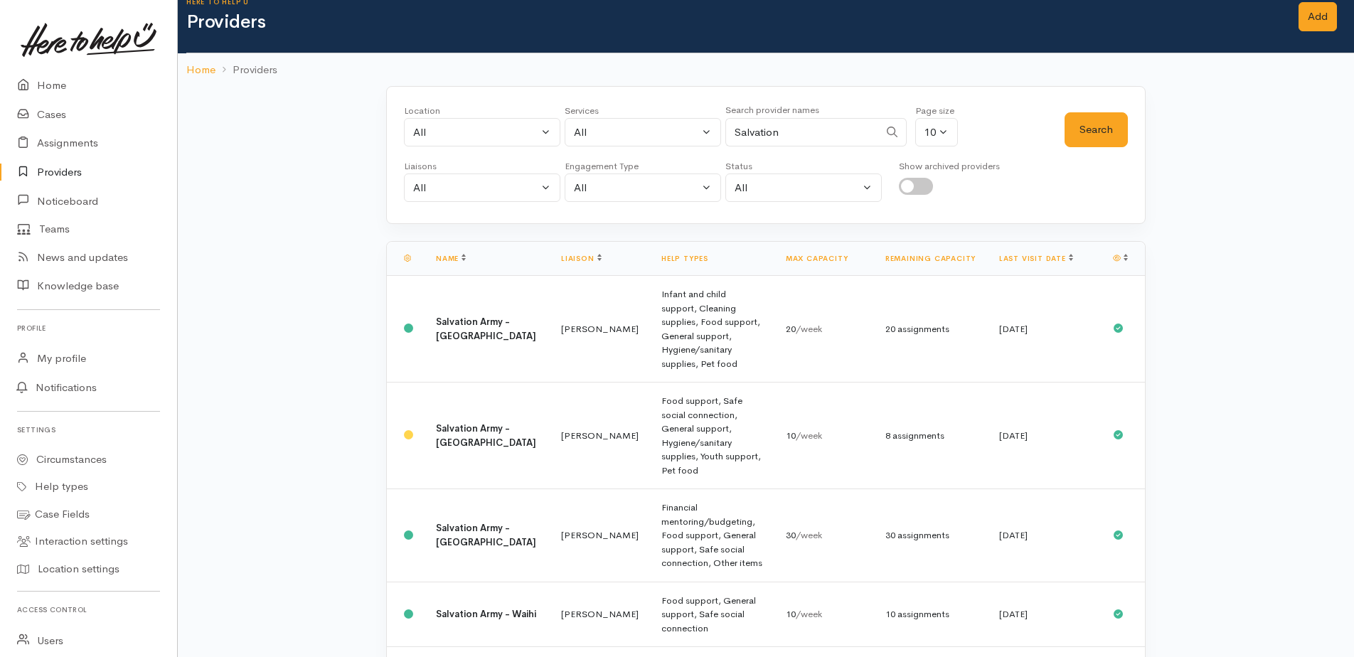
drag, startPoint x: 796, startPoint y: 134, endPoint x: 700, endPoint y: 124, distance: 96.5
click at [700, 124] on div "Location All Tauranga Eastern Bay of Plenty - other Kawerau Ōhope Ōpōtiki Whaka…" at bounding box center [734, 129] width 661 height 51
click at [793, 139] on input "Salvation" at bounding box center [802, 132] width 154 height 29
drag, startPoint x: 793, startPoint y: 139, endPoint x: 737, endPoint y: 130, distance: 56.9
click at [734, 133] on input "Salvation" at bounding box center [802, 132] width 154 height 29
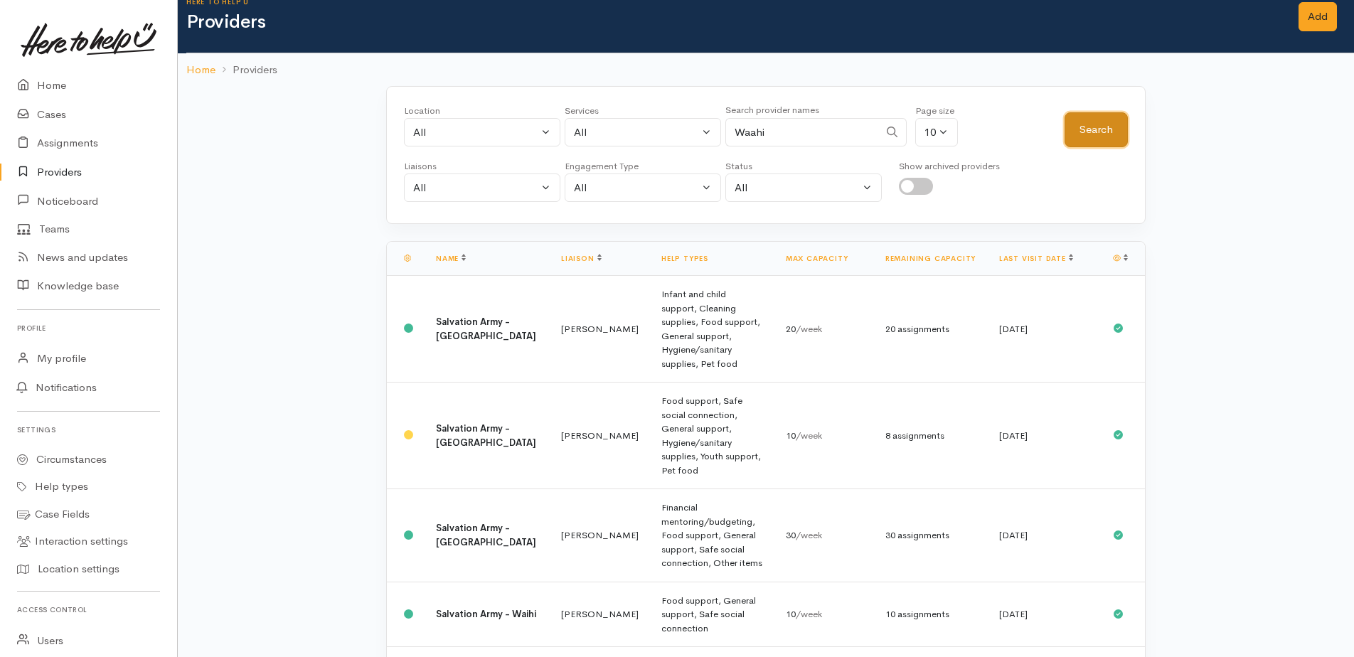
click at [1079, 137] on button "Search" at bounding box center [1096, 129] width 63 height 35
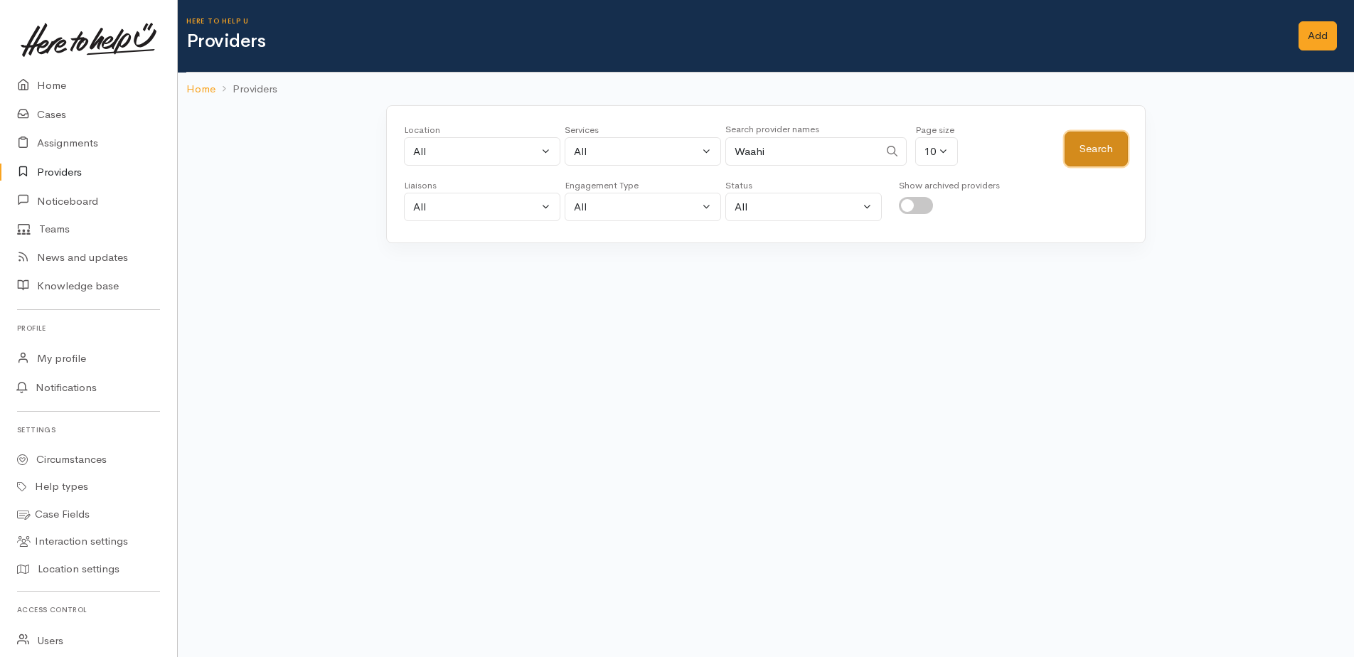
scroll to position [0, 0]
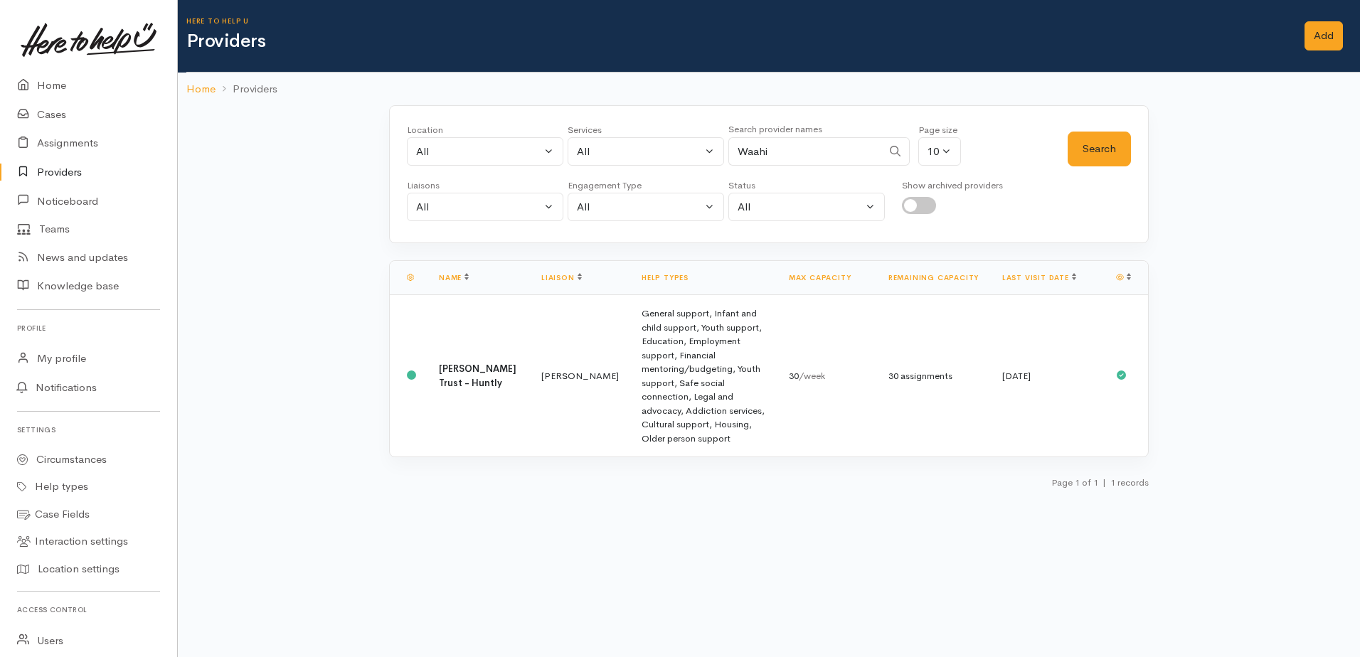
drag, startPoint x: 790, startPoint y: 152, endPoint x: 728, endPoint y: 151, distance: 61.9
click at [728, 151] on input "Waahi" at bounding box center [805, 151] width 154 height 29
click at [1099, 154] on button "Search" at bounding box center [1099, 149] width 63 height 35
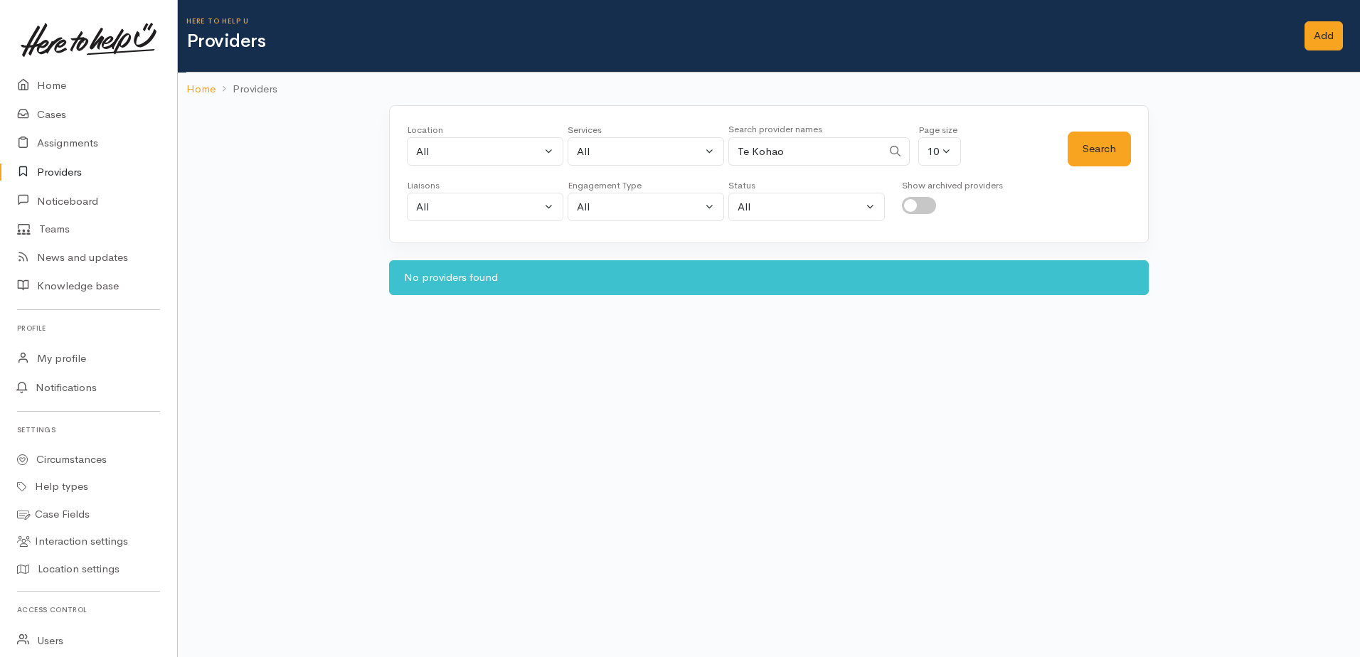
drag, startPoint x: 846, startPoint y: 154, endPoint x: 746, endPoint y: 142, distance: 100.4
click at [739, 148] on input "Te Kohao" at bounding box center [805, 151] width 154 height 29
click at [784, 131] on small "Search provider names" at bounding box center [775, 129] width 94 height 12
click at [765, 149] on input "WSin" at bounding box center [805, 151] width 154 height 29
click at [1115, 149] on button "Search" at bounding box center [1099, 149] width 63 height 35
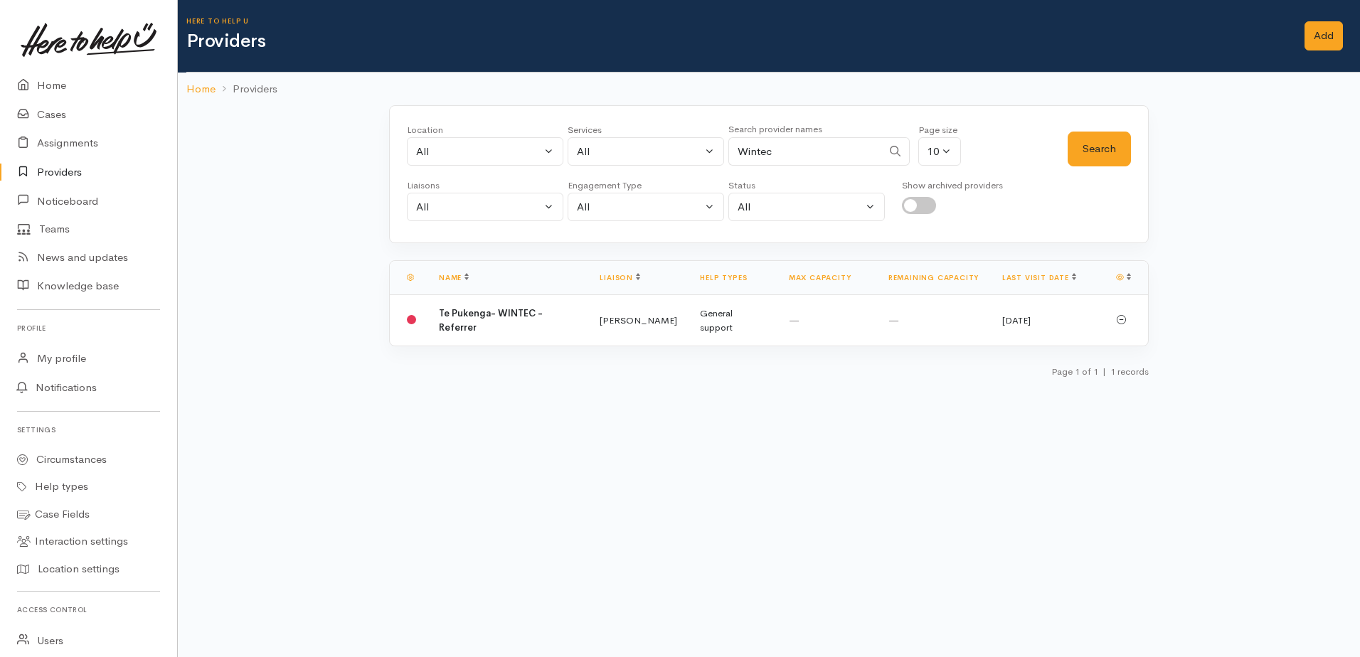
click at [794, 155] on input "Wintec" at bounding box center [805, 151] width 154 height 29
drag, startPoint x: 787, startPoint y: 151, endPoint x: 738, endPoint y: 151, distance: 48.4
click at [738, 151] on input "Wintec" at bounding box center [805, 151] width 154 height 29
click at [1108, 156] on button "Search" at bounding box center [1099, 149] width 63 height 35
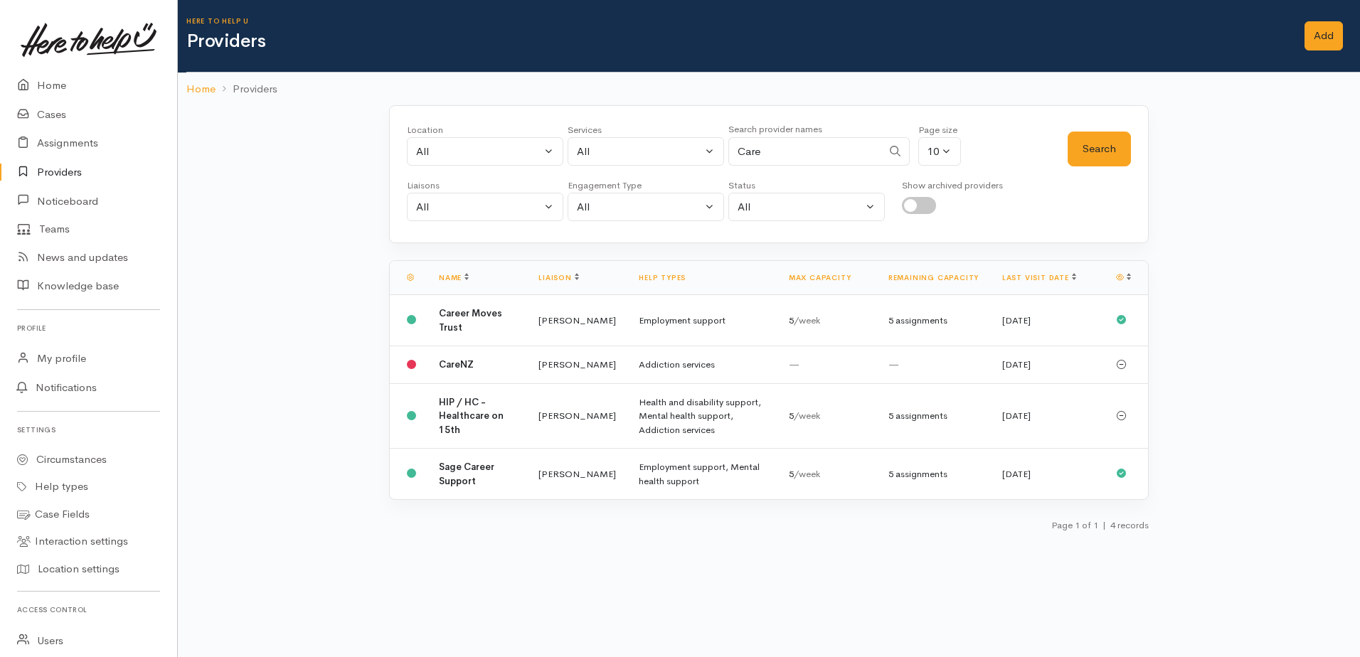
click at [775, 159] on input "Care" at bounding box center [805, 151] width 154 height 29
drag, startPoint x: 773, startPoint y: 154, endPoint x: 730, endPoint y: 153, distance: 43.4
click at [730, 153] on input "Care" at bounding box center [805, 151] width 154 height 29
drag, startPoint x: 787, startPoint y: 150, endPoint x: 770, endPoint y: 151, distance: 17.1
click at [787, 150] on input "Care" at bounding box center [805, 151] width 154 height 29
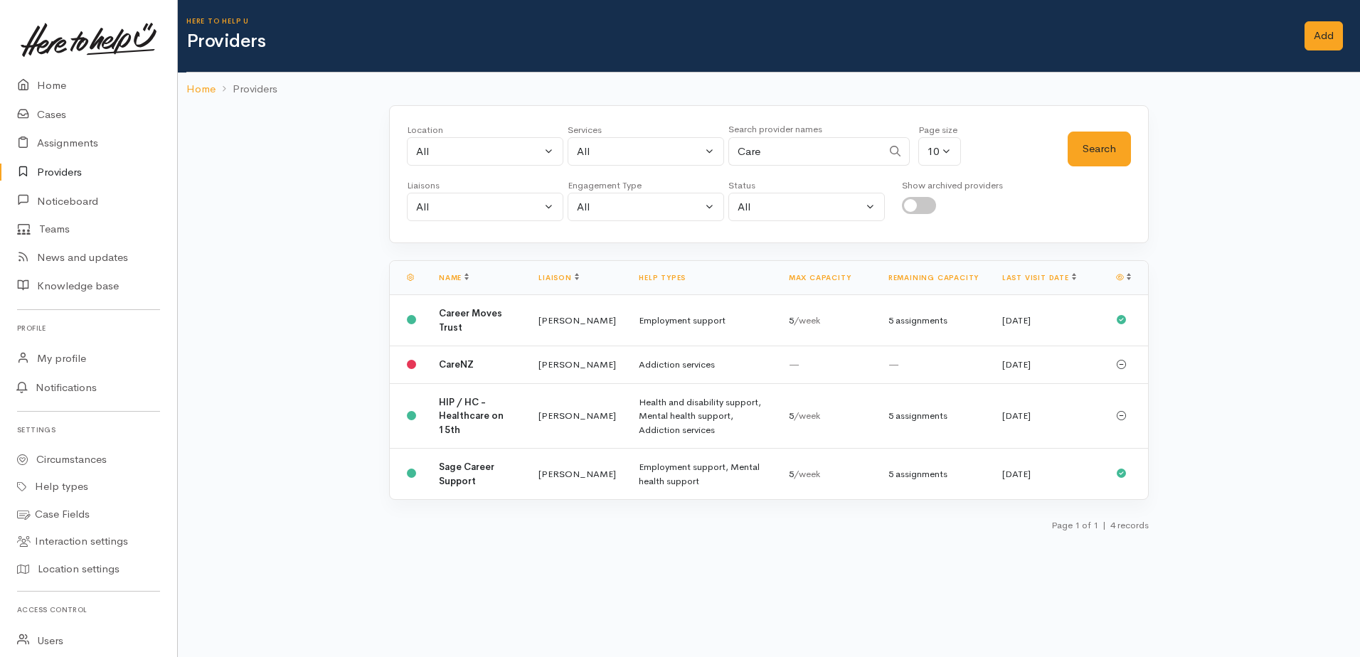
drag, startPoint x: 770, startPoint y: 151, endPoint x: 726, endPoint y: 148, distance: 44.2
click at [728, 149] on div "Location All Tauranga Eastern Bay of Plenty - other Kawerau Ōhope Ōpōtiki Whaka…" at bounding box center [737, 148] width 661 height 51
click at [1107, 154] on button "Search" at bounding box center [1099, 149] width 63 height 35
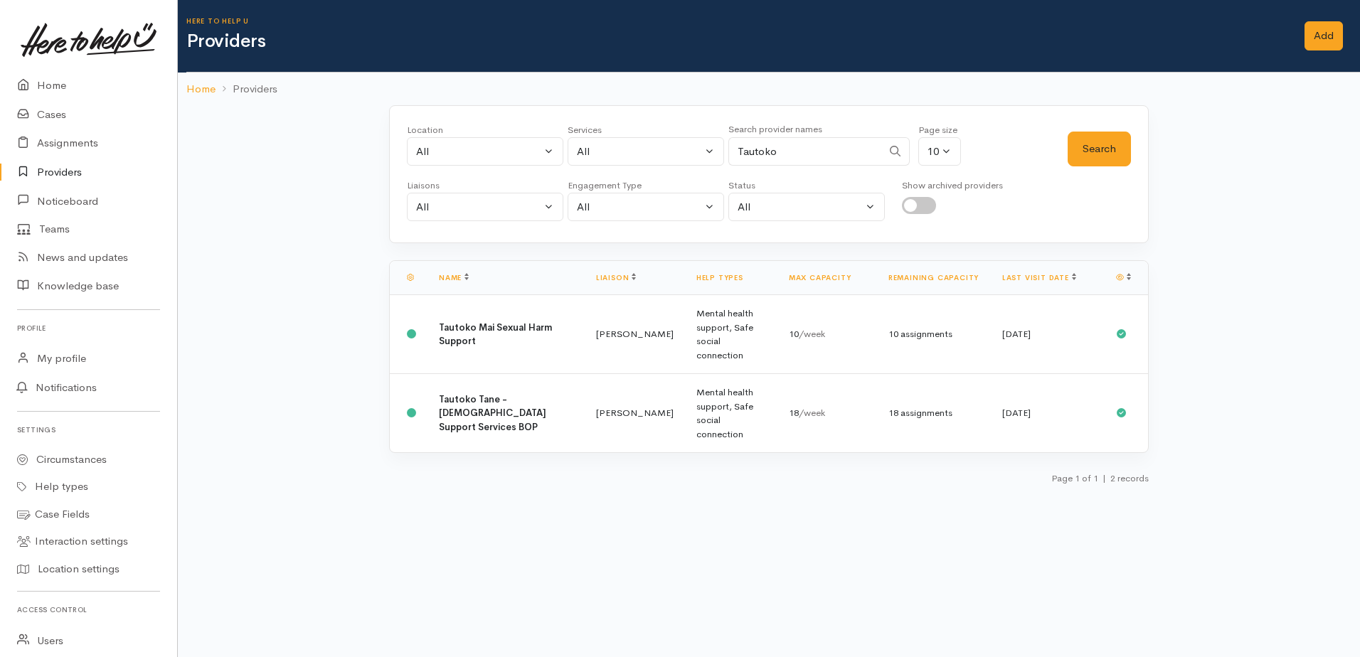
drag, startPoint x: 788, startPoint y: 154, endPoint x: 770, endPoint y: 143, distance: 20.7
click at [730, 148] on input "Tautoko" at bounding box center [805, 151] width 154 height 29
click at [1120, 147] on button "Search" at bounding box center [1099, 149] width 63 height 35
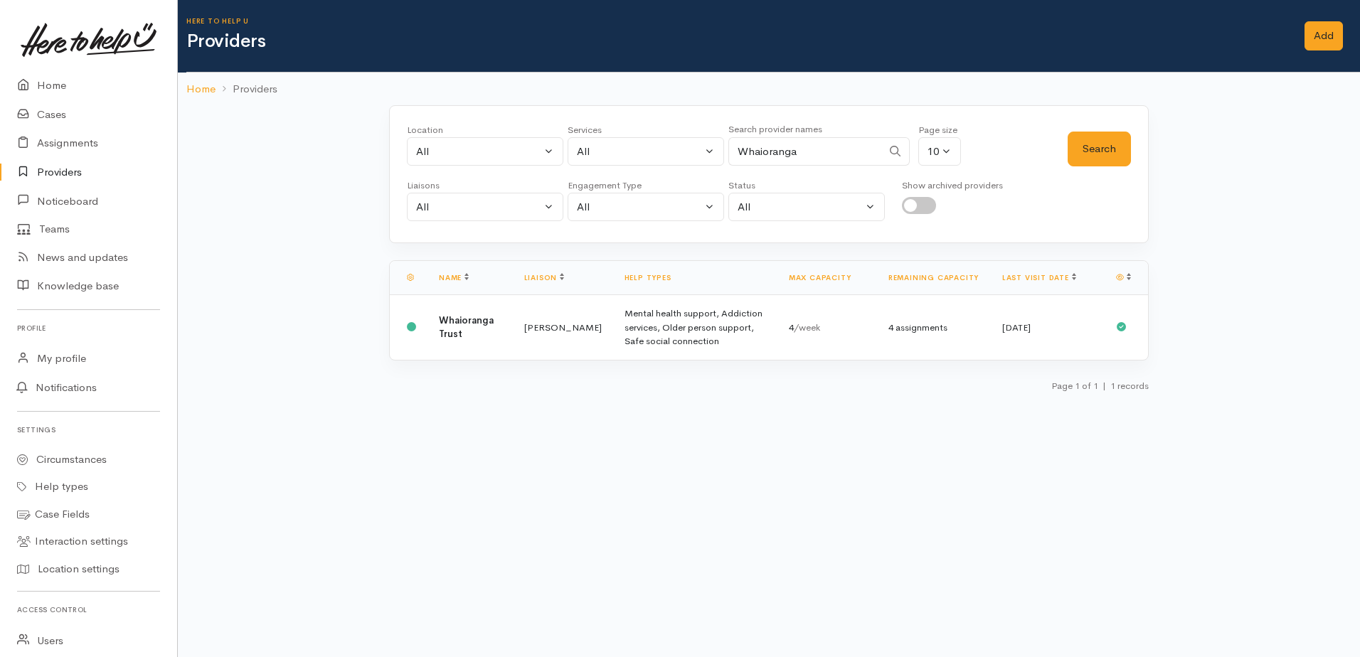
drag, startPoint x: 809, startPoint y: 151, endPoint x: 740, endPoint y: 151, distance: 69.0
click at [740, 151] on input "Whaioranga" at bounding box center [805, 151] width 154 height 29
click at [1097, 147] on button "Search" at bounding box center [1099, 149] width 63 height 35
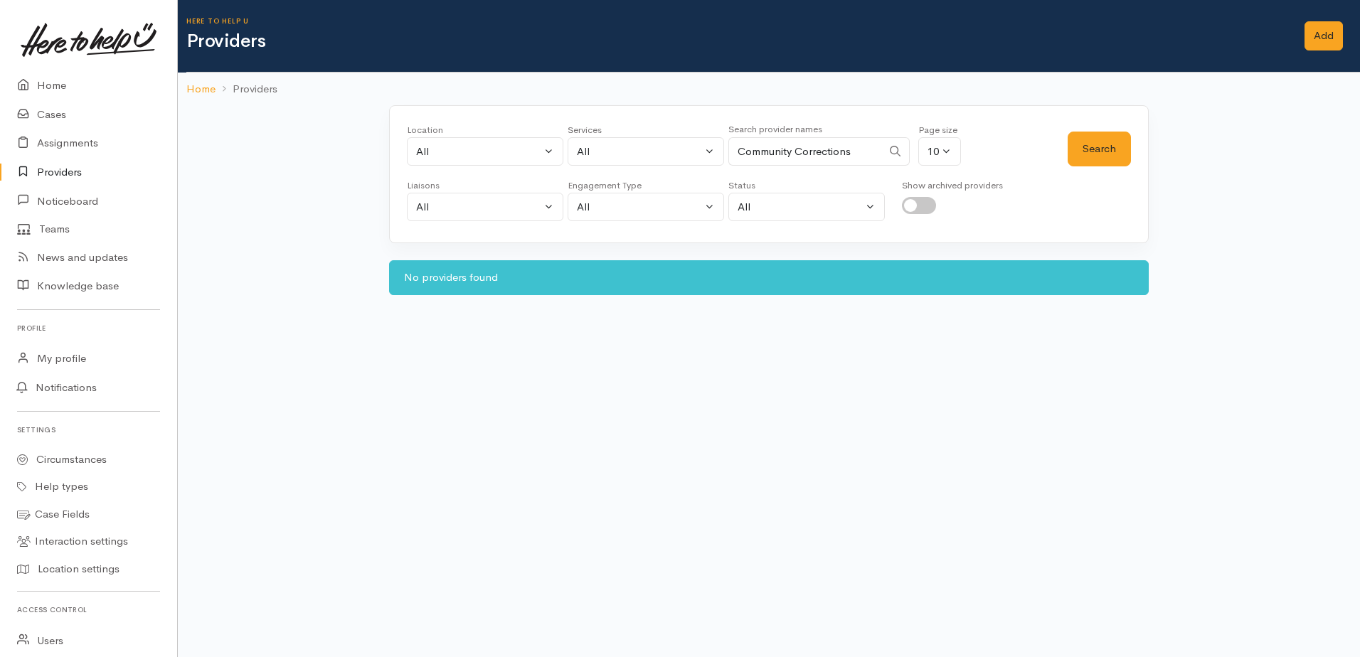
drag, startPoint x: 867, startPoint y: 151, endPoint x: 799, endPoint y: 146, distance: 68.5
click at [800, 157] on input "Community Corrections" at bounding box center [805, 151] width 154 height 29
type input "Community"
click at [1097, 154] on button "Search" at bounding box center [1099, 149] width 63 height 35
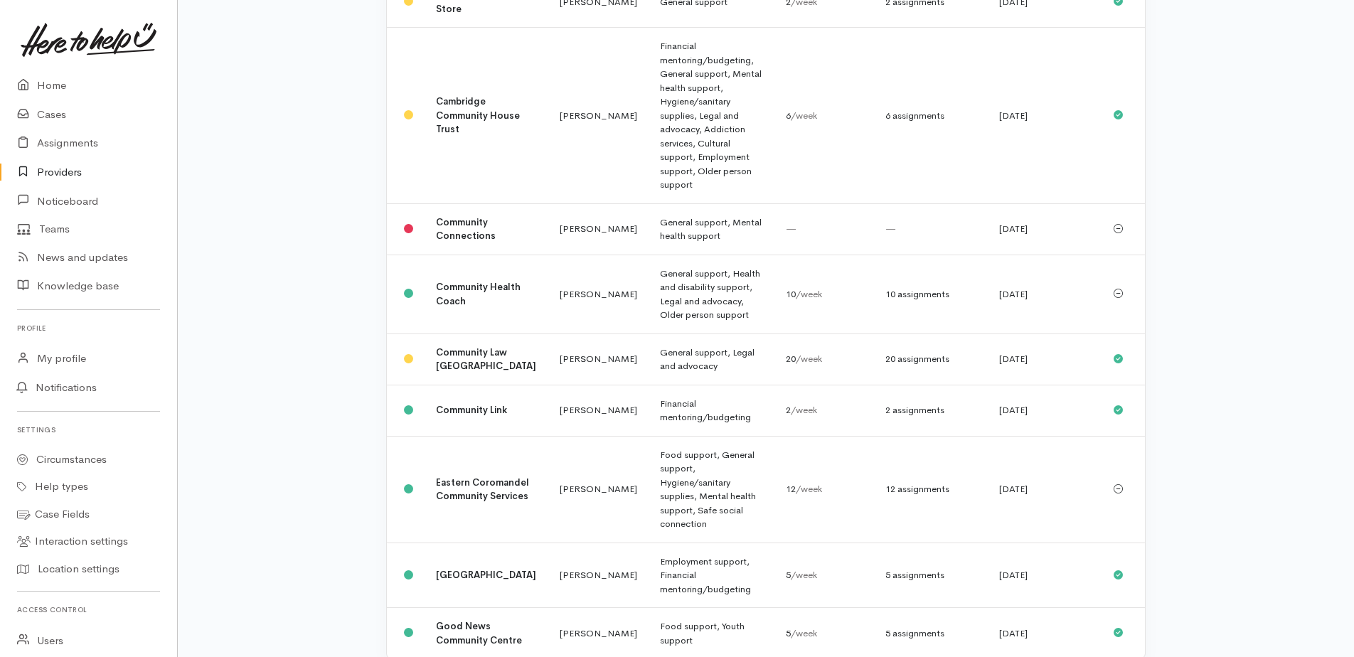
scroll to position [371, 0]
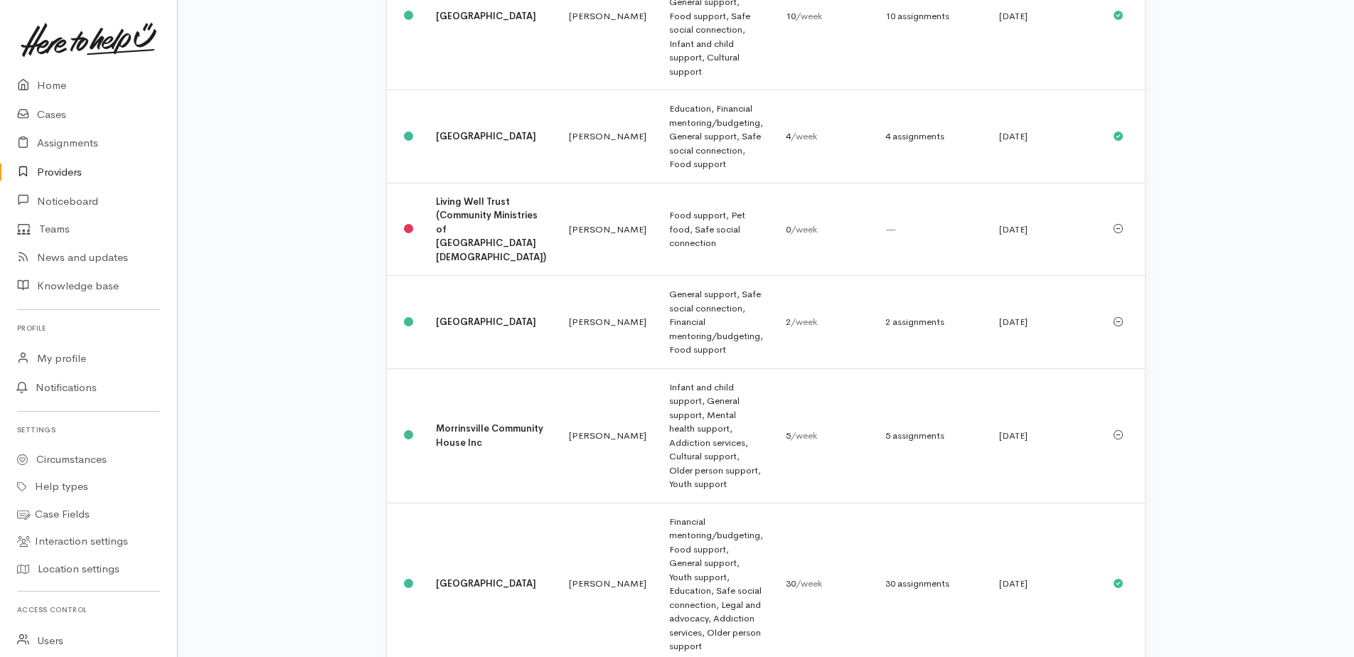
scroll to position [593, 0]
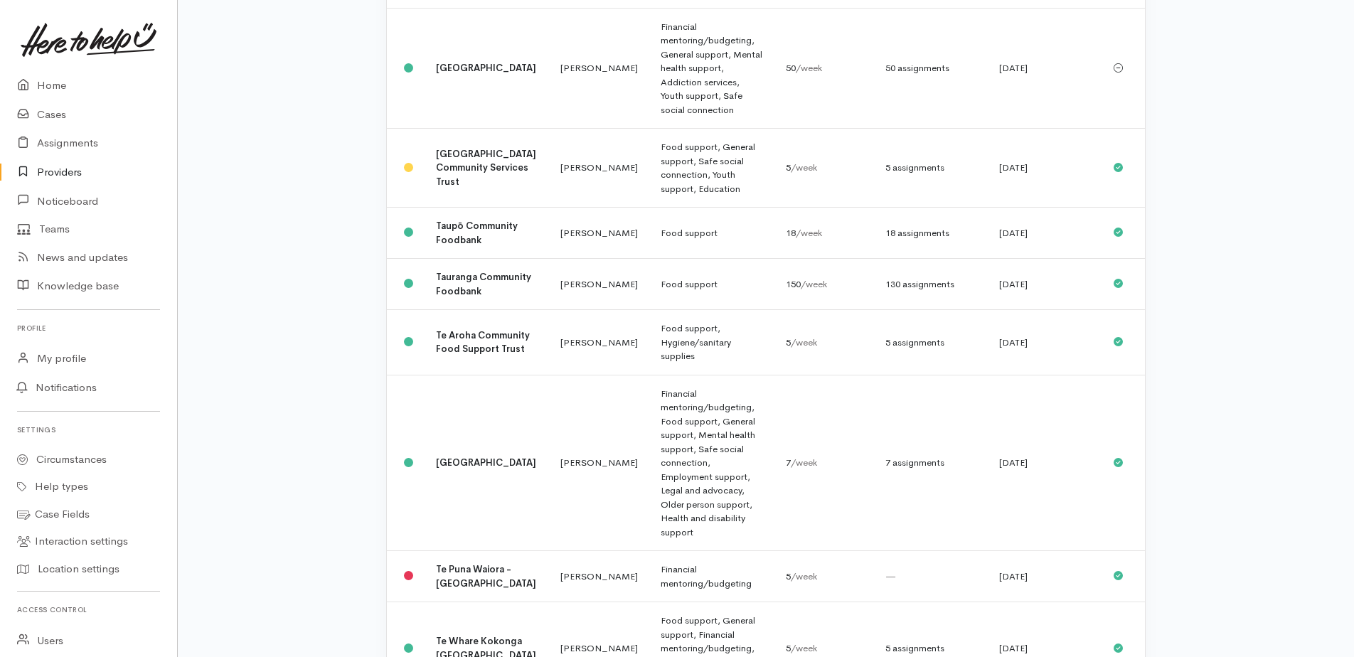
scroll to position [523, 0]
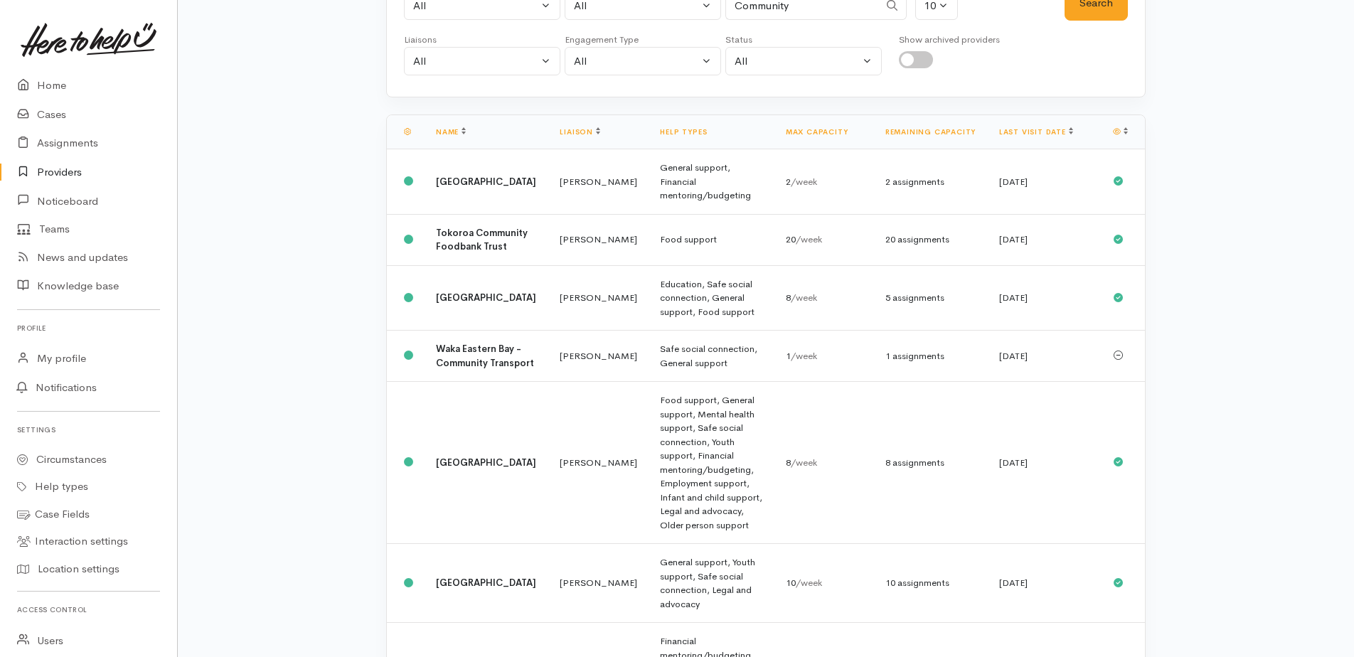
scroll to position [0, 0]
